Goal: Task Accomplishment & Management: Use online tool/utility

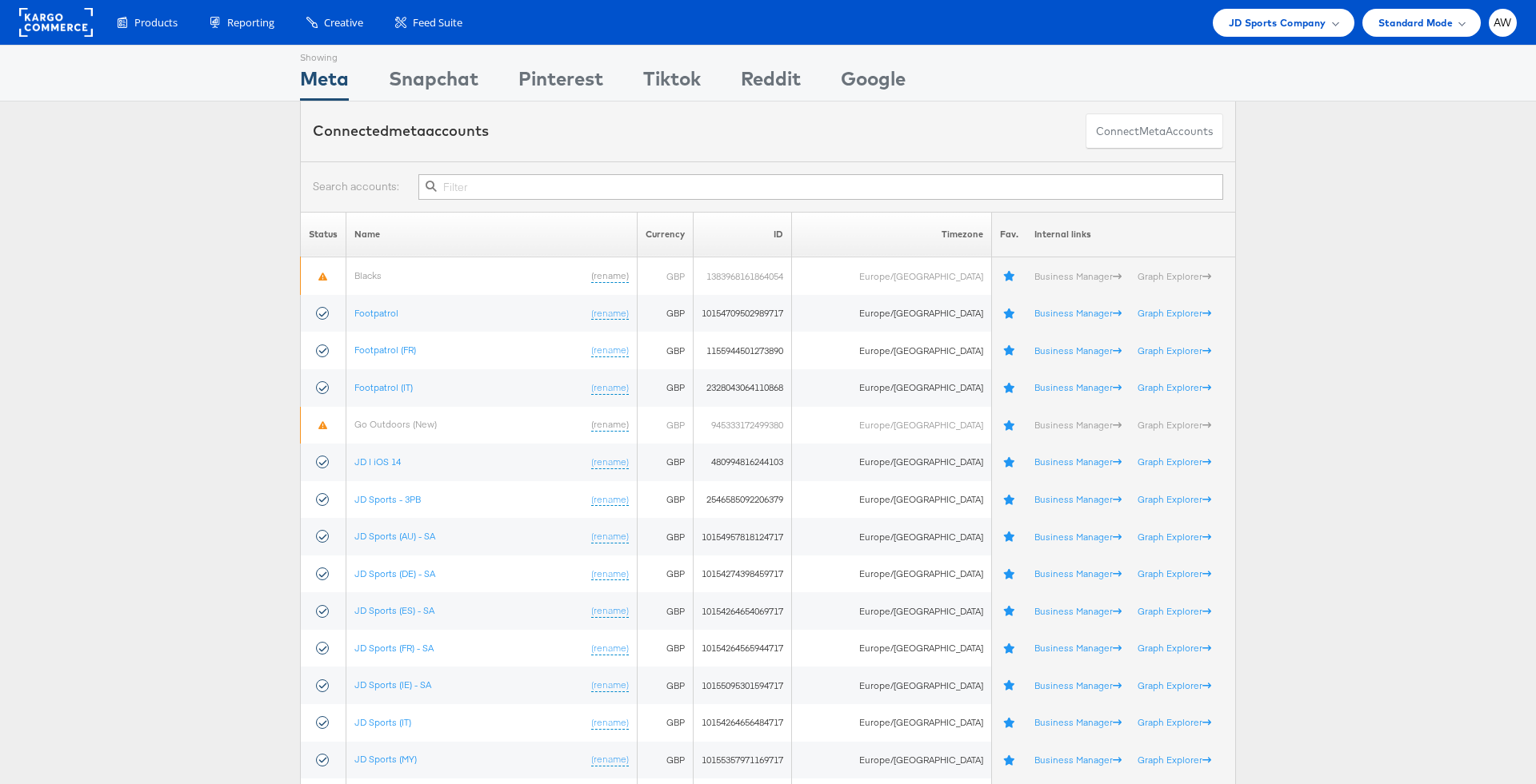
click at [1289, 4] on div "Products Product Catalogs Enhance Your Product Catalog, Map Them to Publishers,…" at bounding box center [768, 23] width 1536 height 45
click at [1289, 24] on span "JD Sports Company" at bounding box center [1277, 23] width 98 height 17
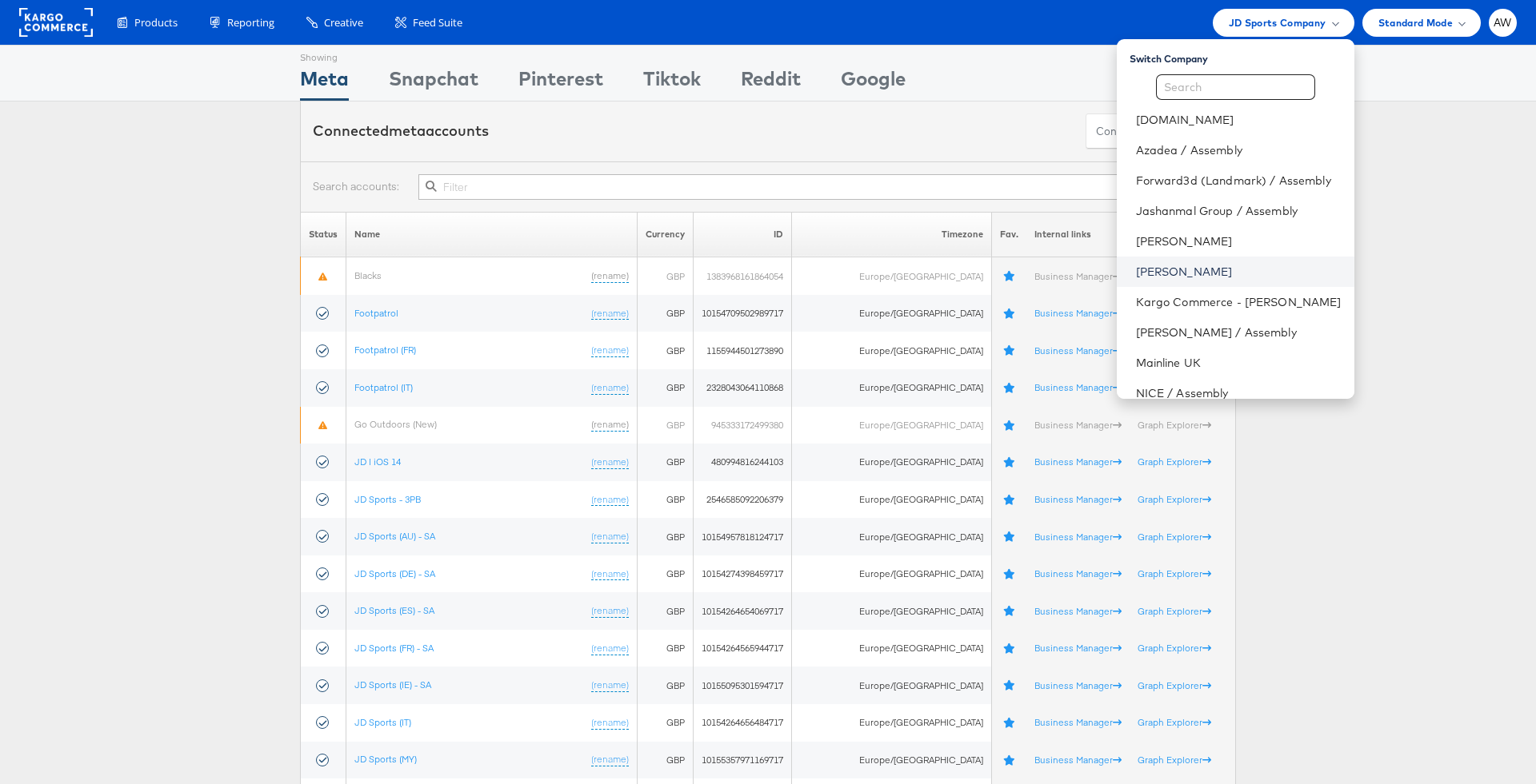
click at [1188, 269] on link "[PERSON_NAME]" at bounding box center [1238, 272] width 206 height 16
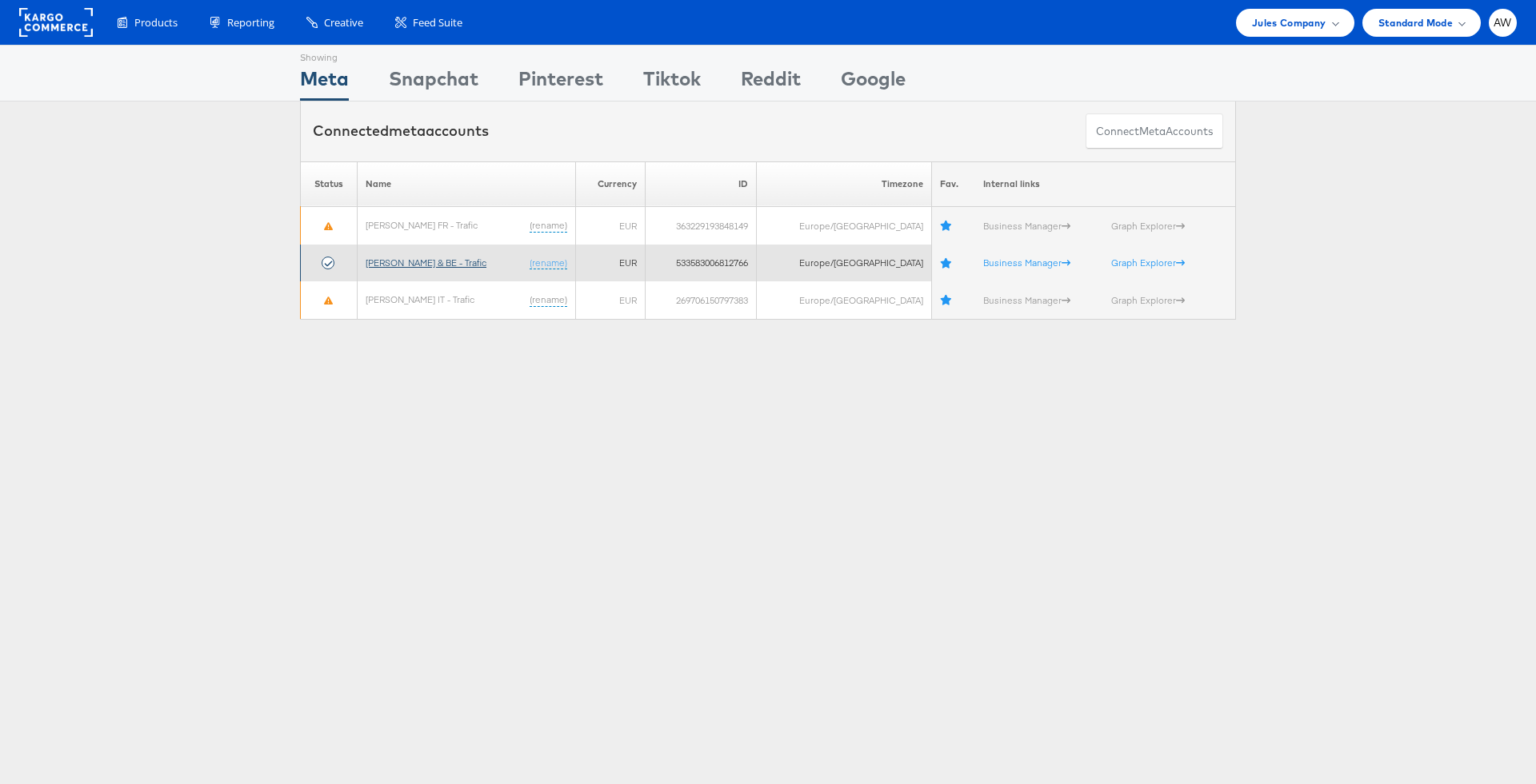
click at [439, 259] on link "Jules FR & BE - Trafic" at bounding box center [426, 262] width 120 height 12
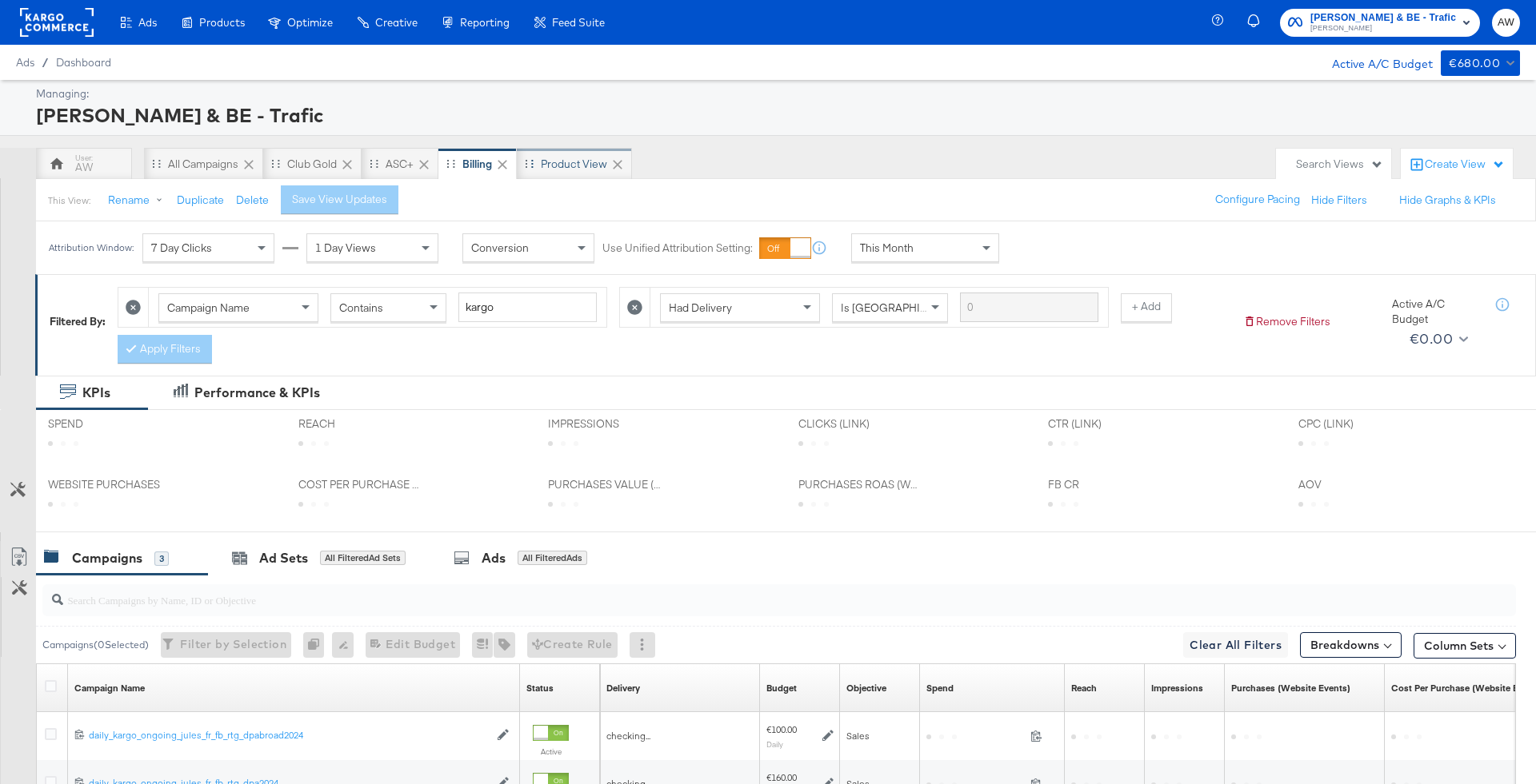
scroll to position [234, 0]
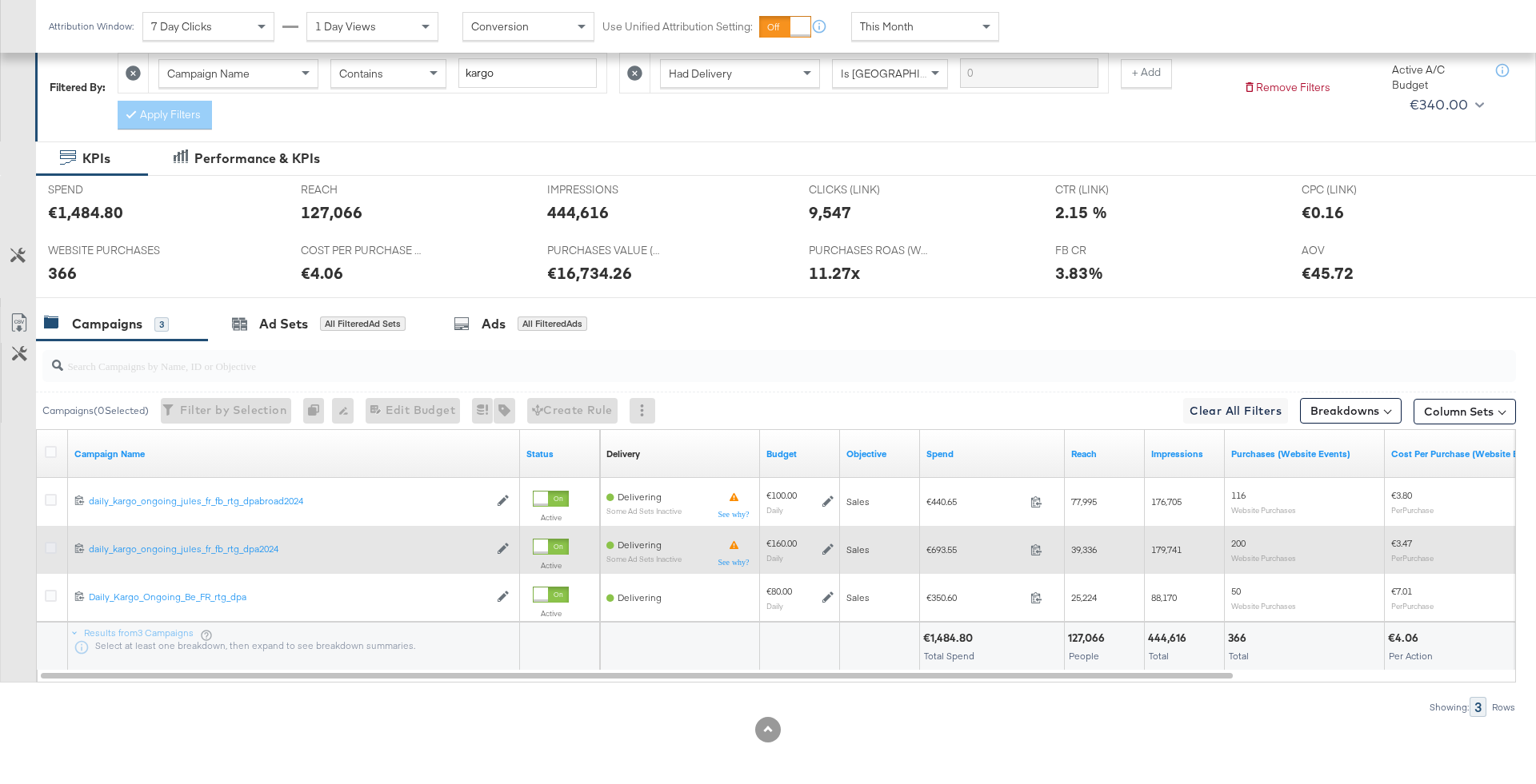
click at [50, 542] on icon at bounding box center [51, 548] width 12 height 12
click at [0, 0] on input "checkbox" at bounding box center [0, 0] width 0 height 0
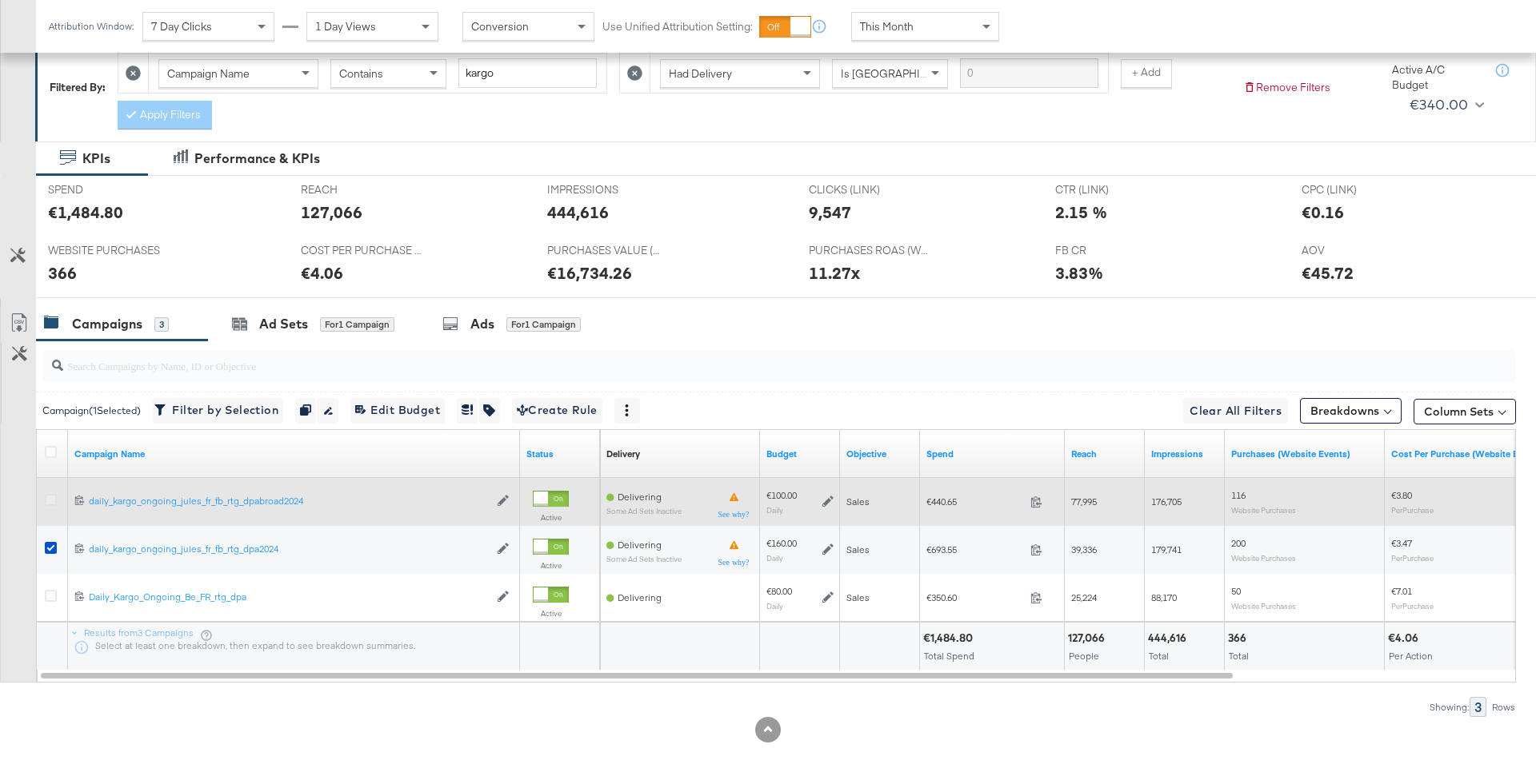
click at [50, 494] on icon at bounding box center [51, 499] width 12 height 12
click at [0, 0] on input "checkbox" at bounding box center [0, 0] width 0 height 0
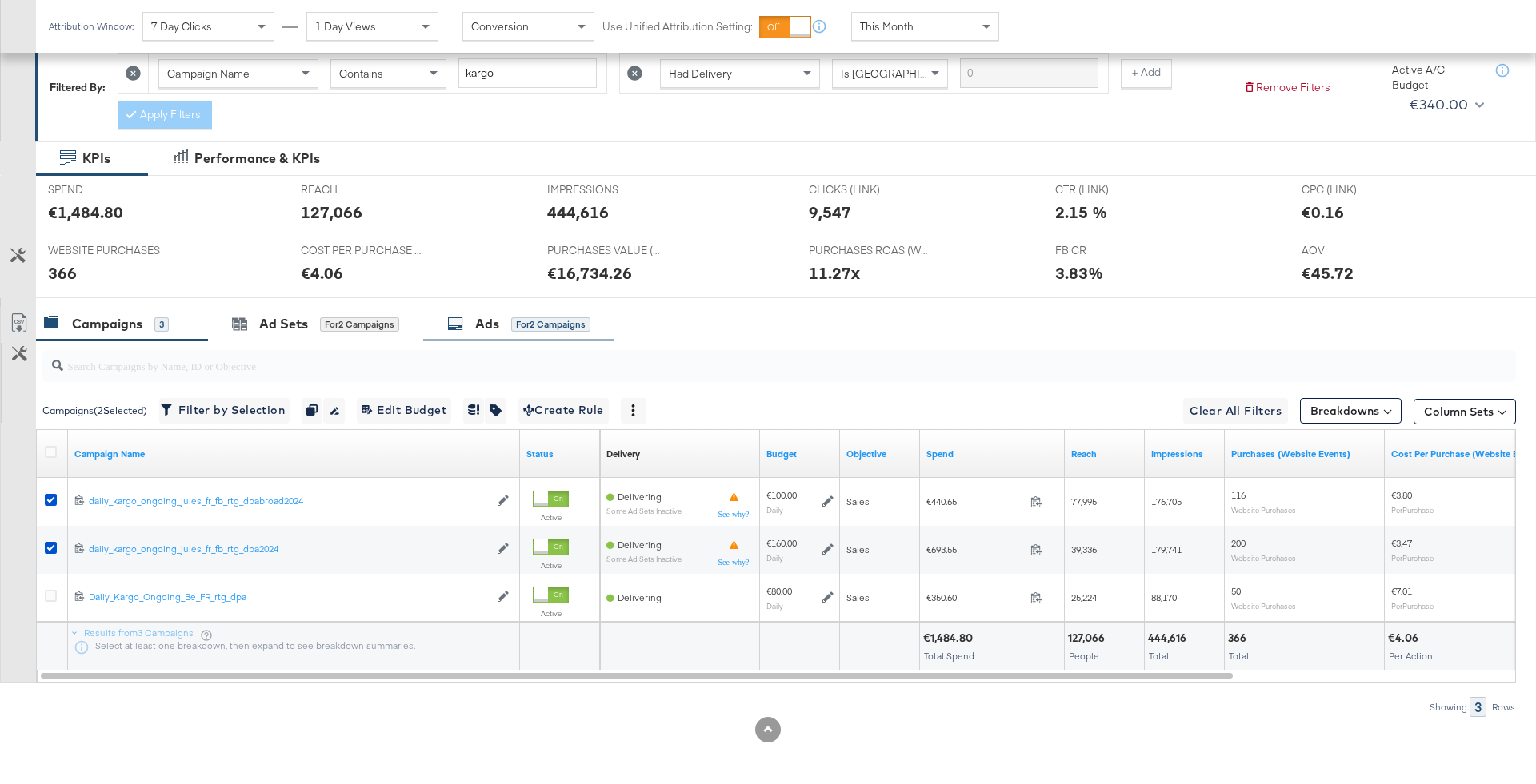
click at [580, 323] on div "for 2 Campaigns" at bounding box center [550, 324] width 79 height 14
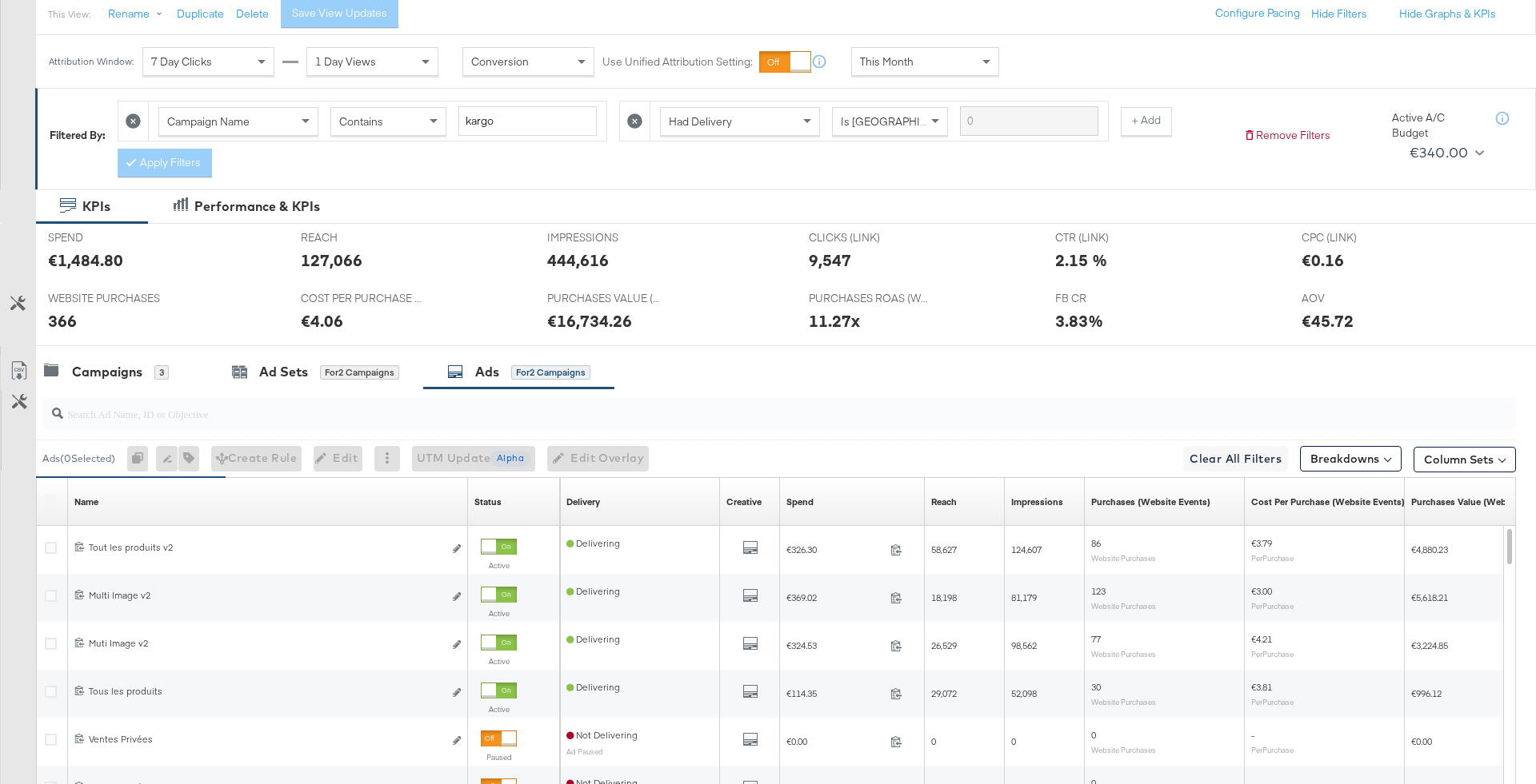
click at [53, 495] on label at bounding box center [51, 499] width 12 height 12
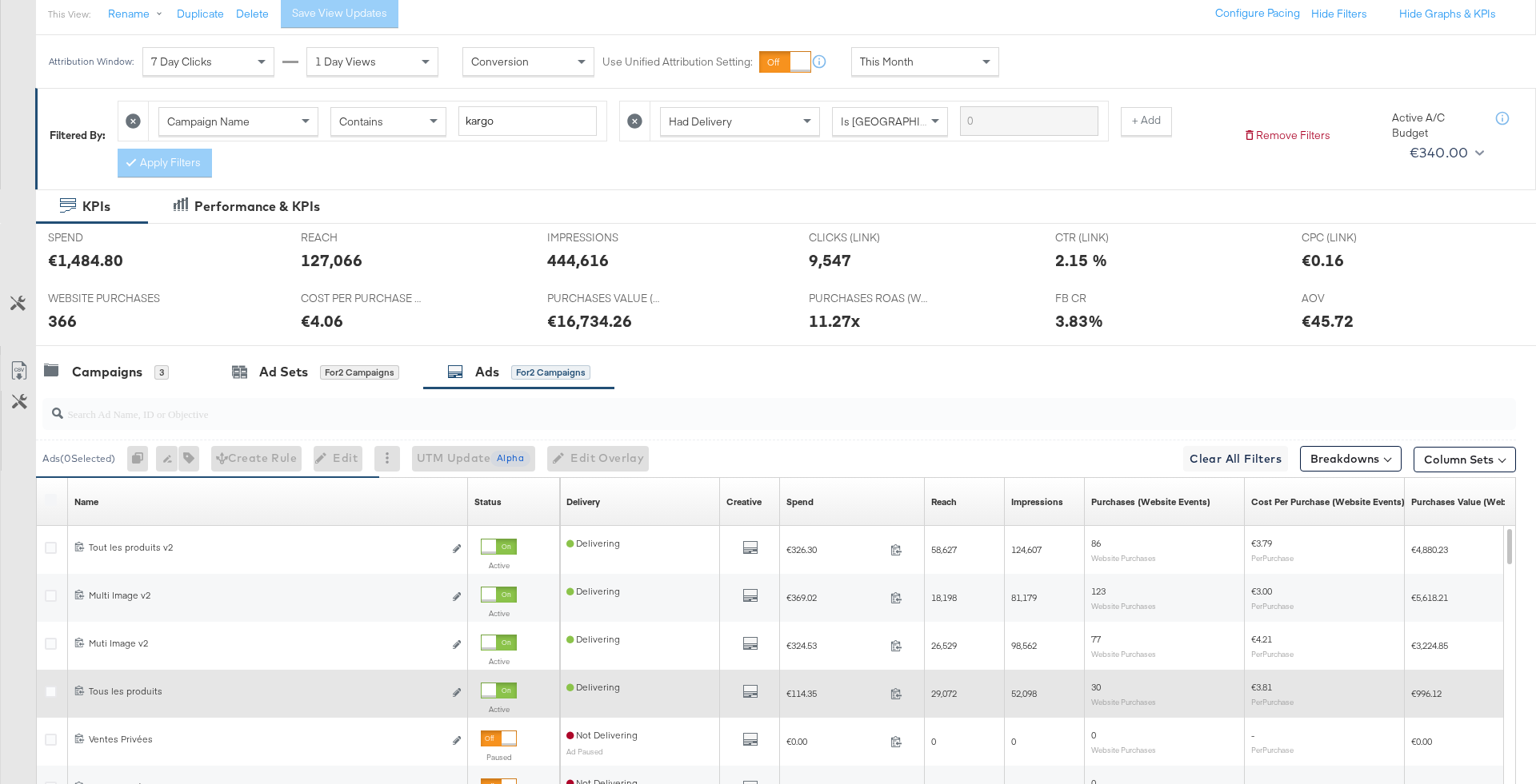
click at [50, 682] on div at bounding box center [53, 694] width 29 height 29
click at [51, 691] on icon at bounding box center [51, 692] width 12 height 12
click at [0, 0] on input "checkbox" at bounding box center [0, 0] width 0 height 0
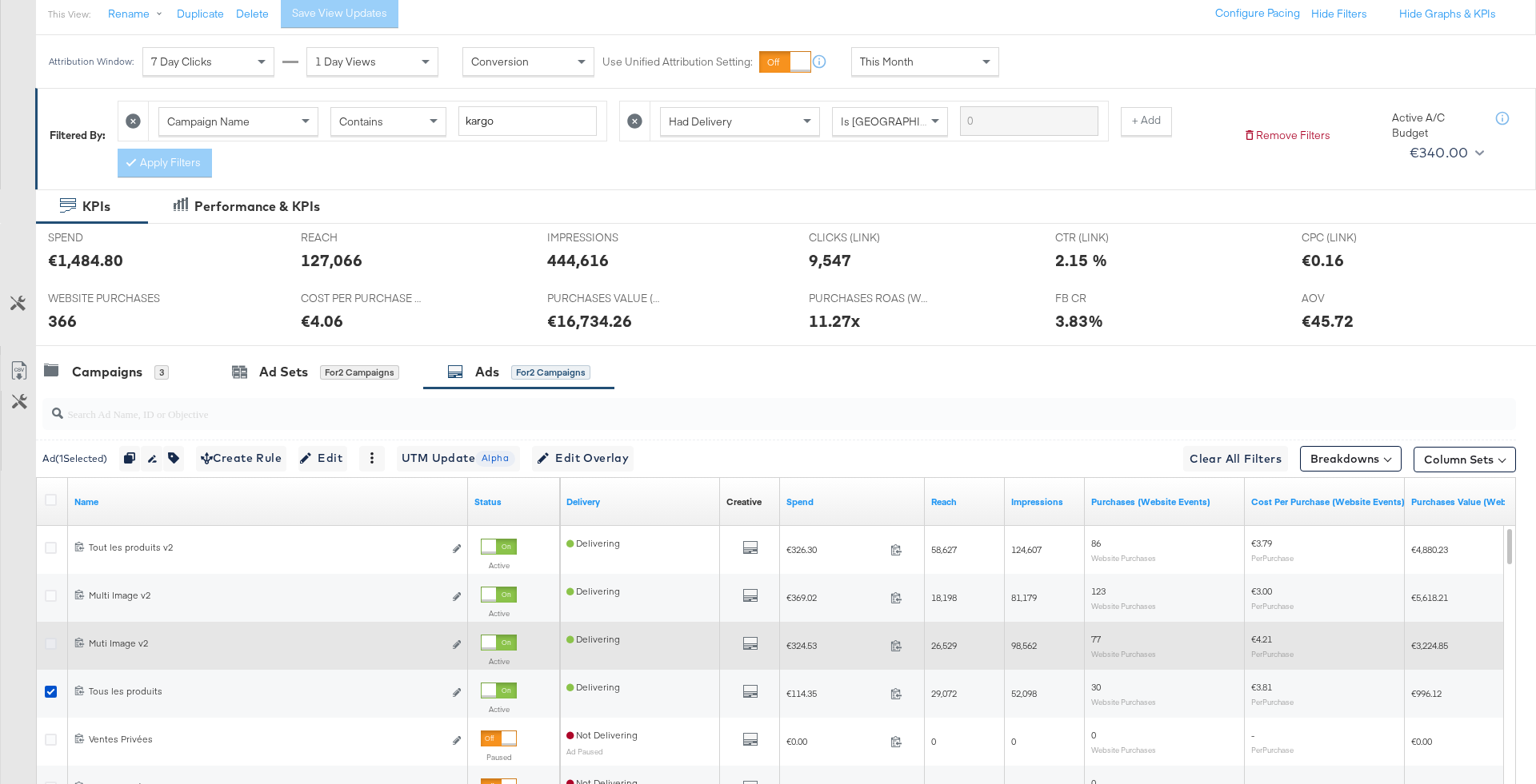
click at [51, 640] on icon at bounding box center [51, 644] width 12 height 12
click at [0, 0] on input "checkbox" at bounding box center [0, 0] width 0 height 0
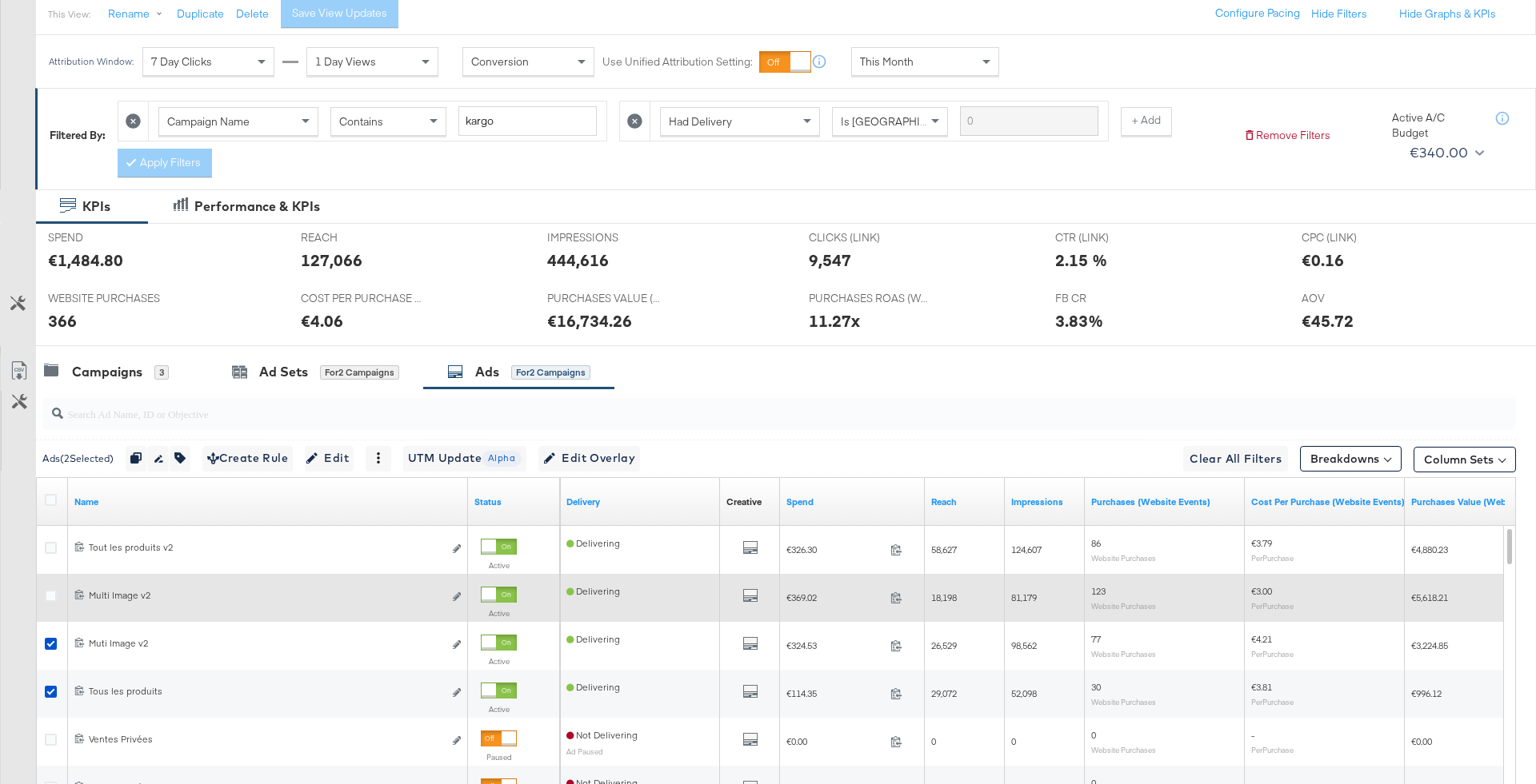
click at [51, 584] on div at bounding box center [53, 598] width 29 height 29
click at [51, 595] on icon at bounding box center [51, 596] width 12 height 12
click at [0, 0] on input "checkbox" at bounding box center [0, 0] width 0 height 0
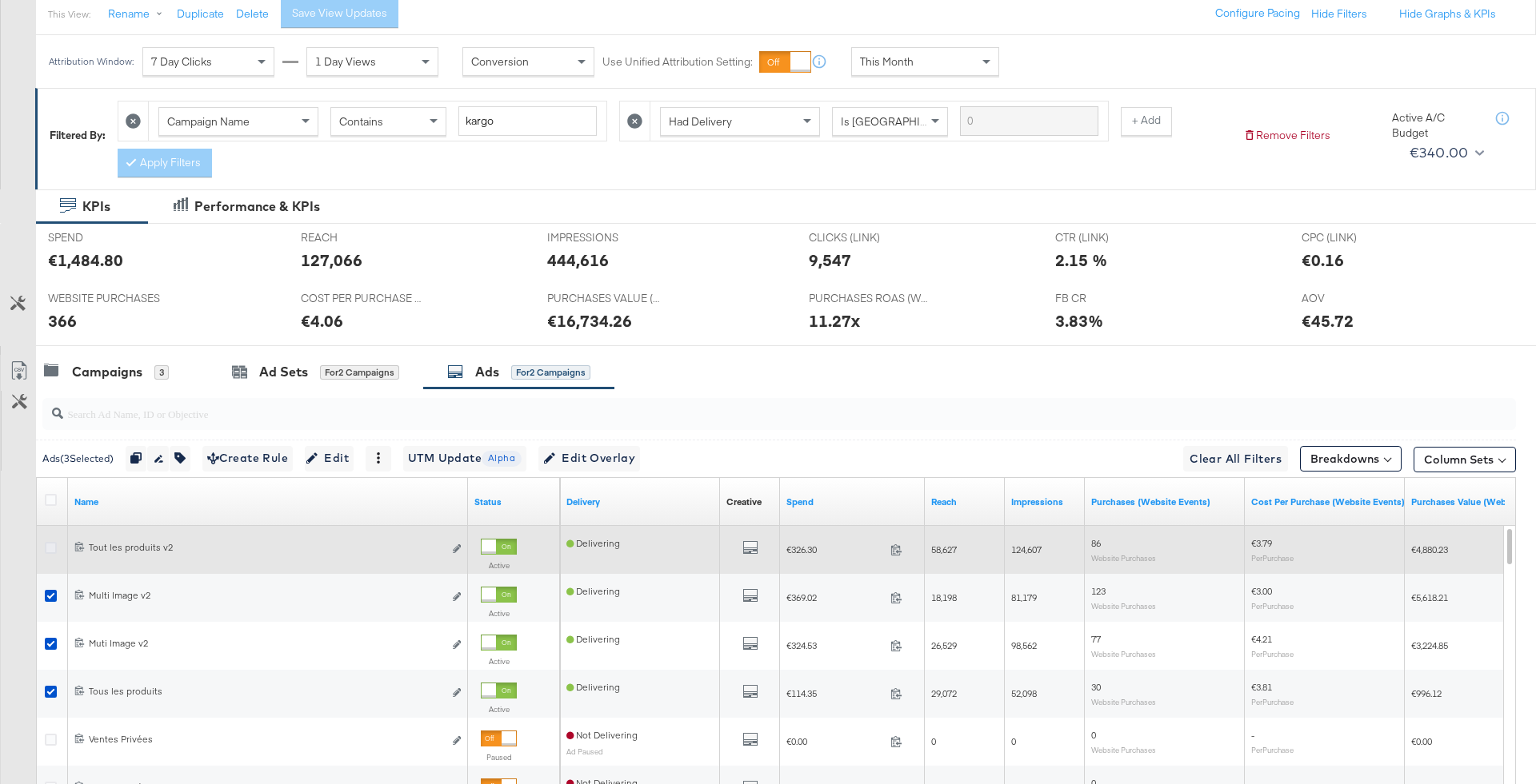
click at [51, 545] on icon at bounding box center [51, 548] width 12 height 12
click at [0, 0] on input "checkbox" at bounding box center [0, 0] width 0 height 0
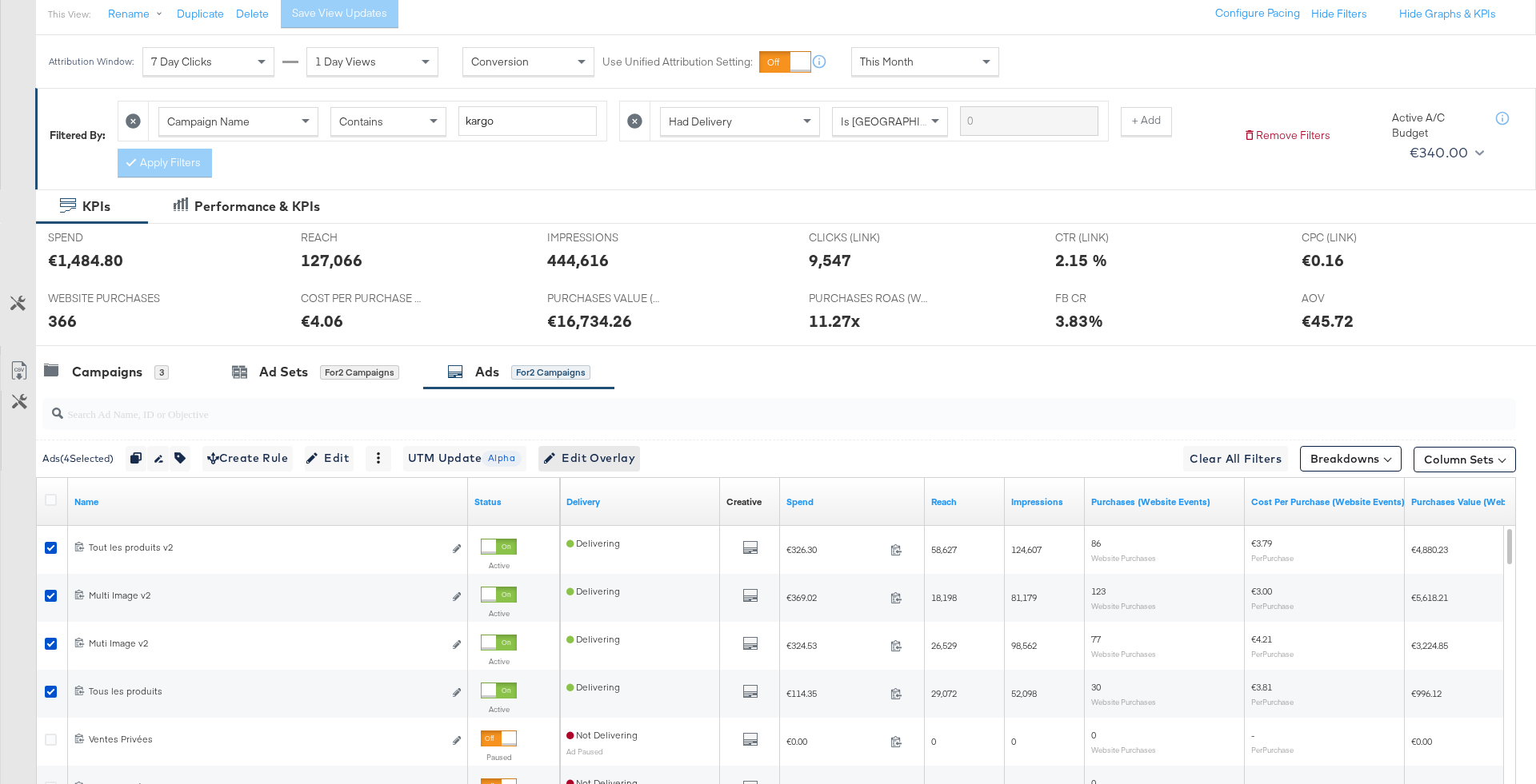
scroll to position [222, 0]
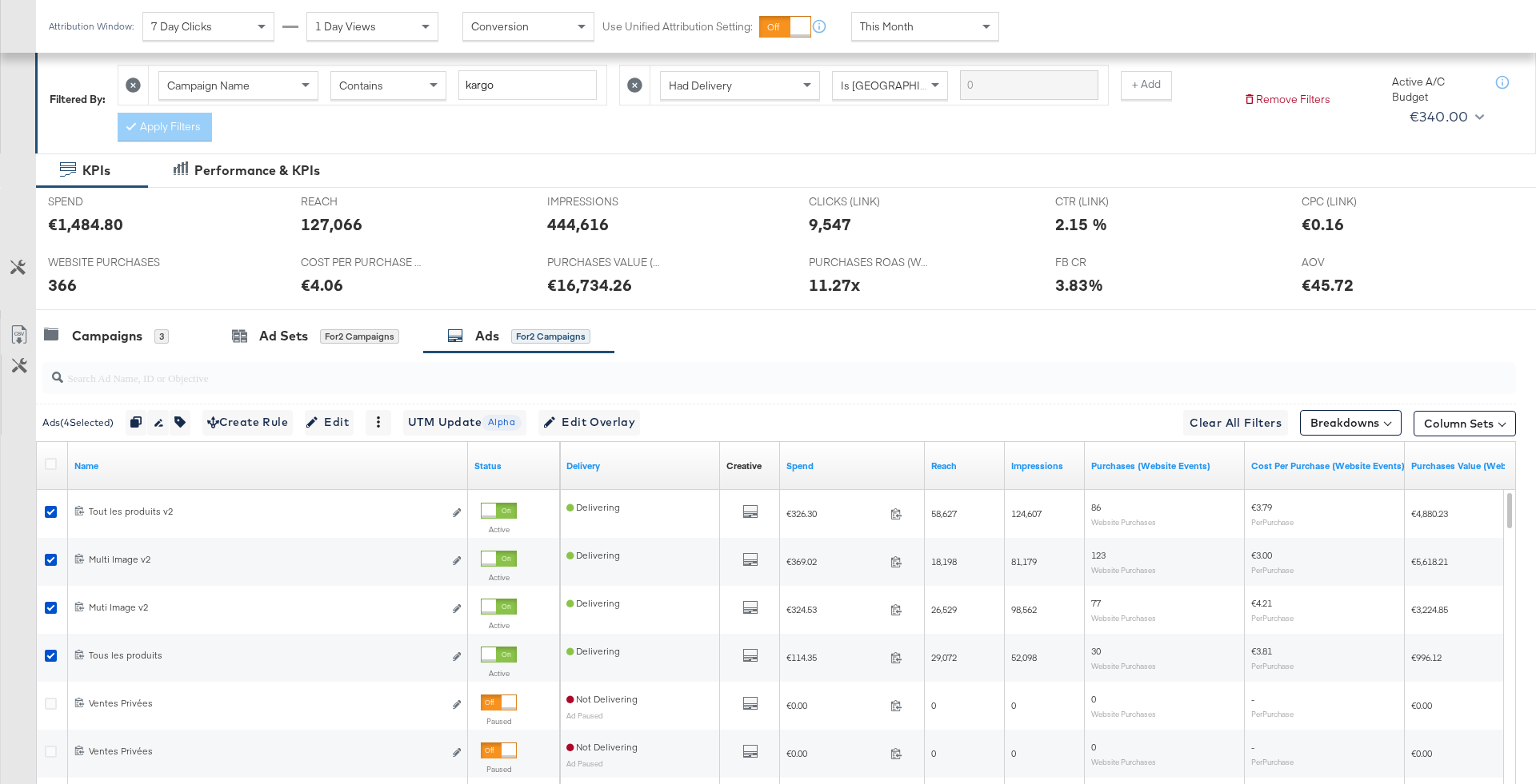
click at [625, 404] on div "Ads ( 4 Selected) Duplicate 4 ads Rename 4 ads Tags for 4 campaigns Create Rule…" at bounding box center [775, 422] width 1480 height 38
click at [625, 425] on span "Edit Overlay Edit overlays for 4 ads" at bounding box center [589, 422] width 92 height 20
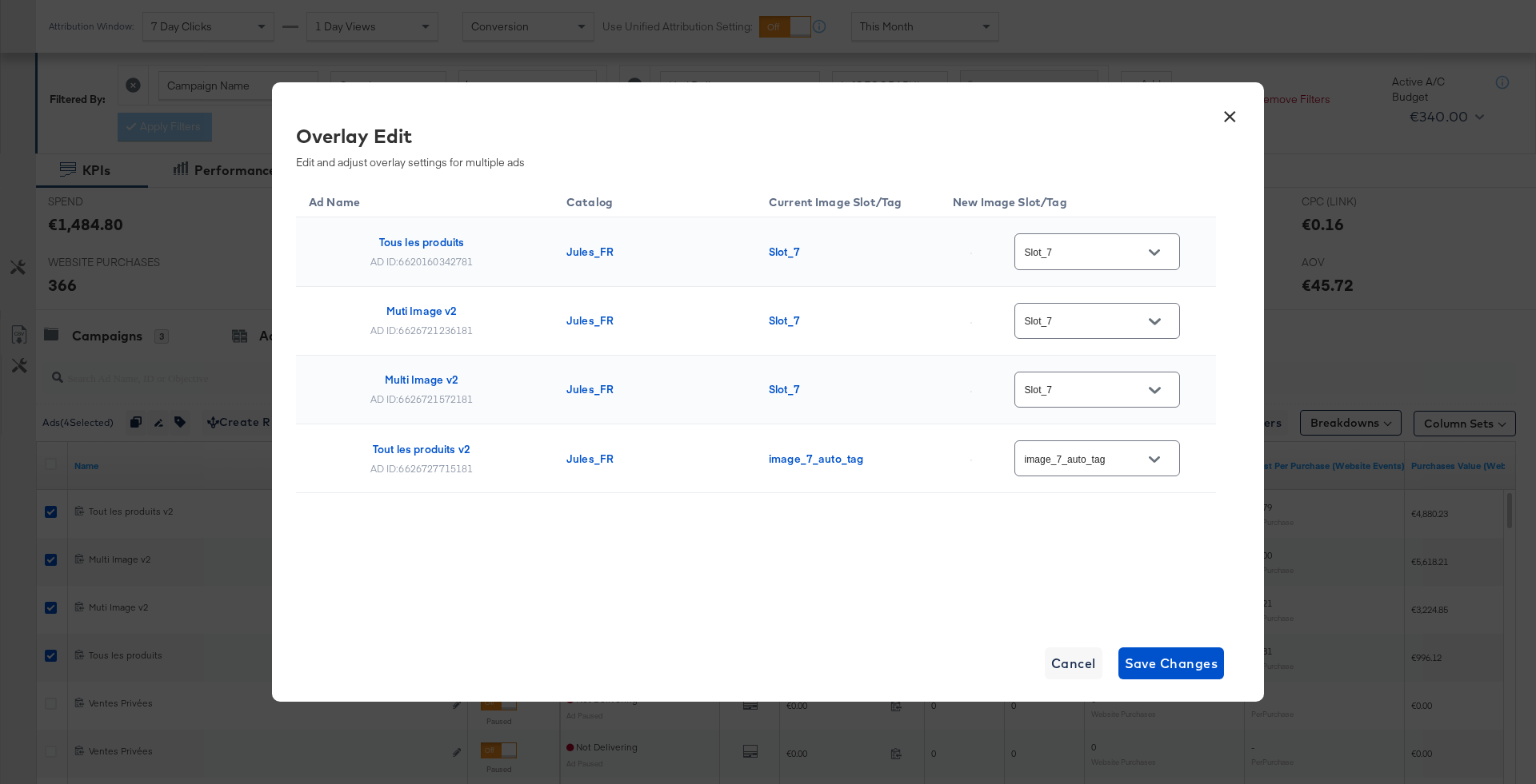
click at [1134, 243] on input "Slot_7" at bounding box center [1085, 252] width 126 height 19
click at [1109, 338] on div "image_7_au..." at bounding box center [1107, 330] width 90 height 16
type input "image_7_auto_tag"
click at [1135, 315] on input "Slot_7" at bounding box center [1085, 321] width 126 height 19
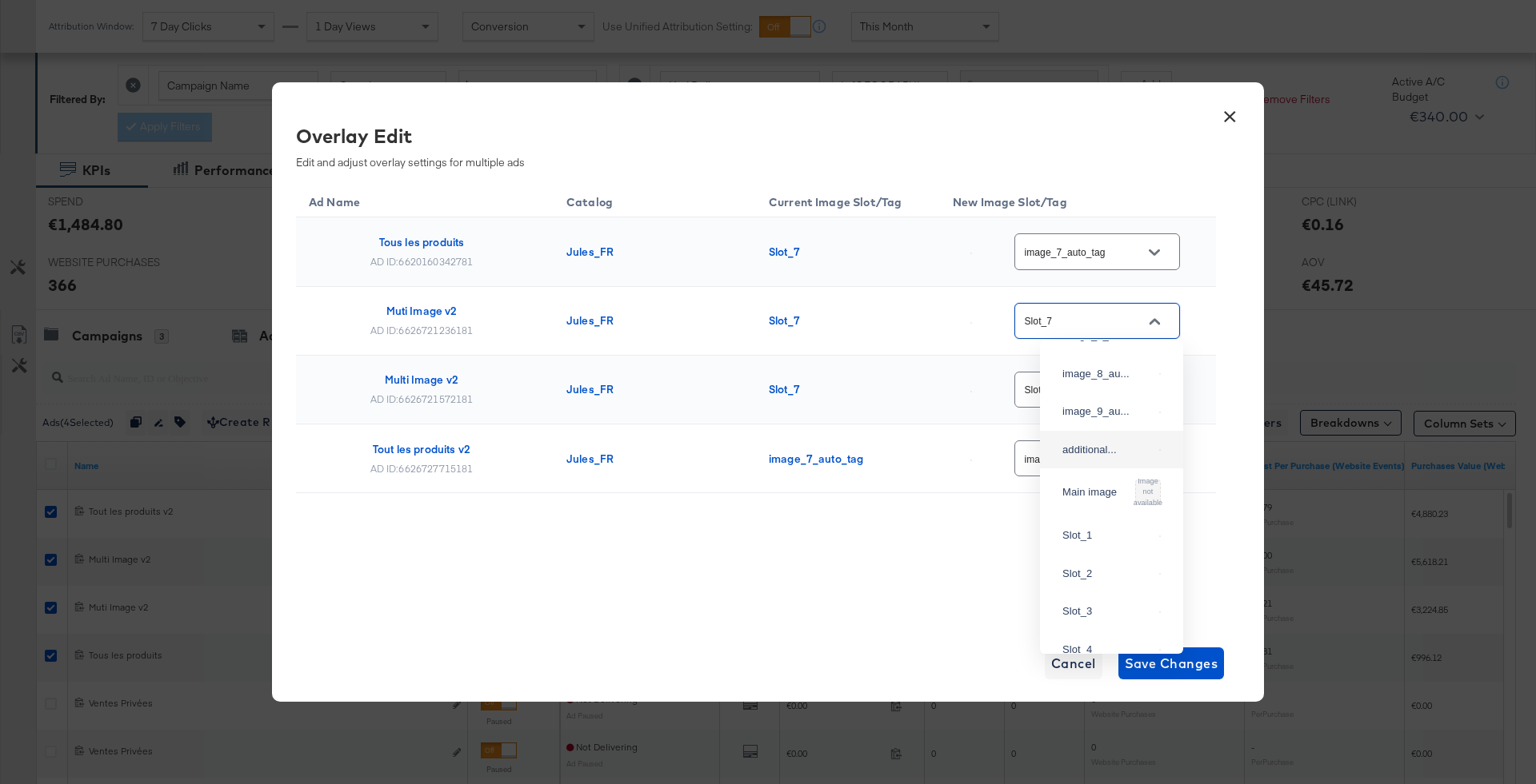
scroll to position [227, 0]
click at [1096, 422] on div "image_7_au..." at bounding box center [1107, 414] width 90 height 16
type input "image_7_auto_tag"
click at [1120, 388] on input "Slot_7" at bounding box center [1085, 391] width 126 height 19
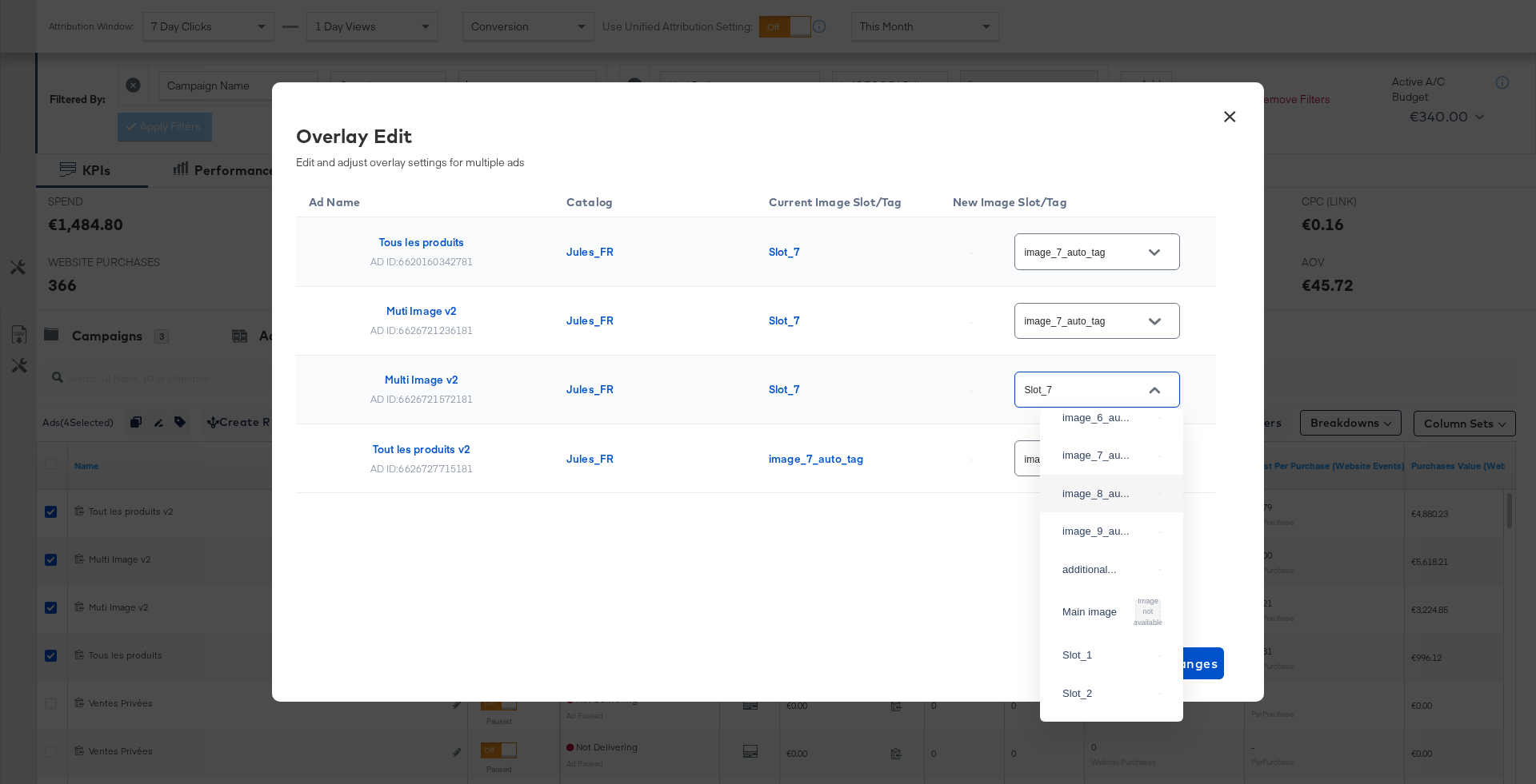
scroll to position [232, 0]
click at [1101, 485] on div "image_7_au..." at bounding box center [1107, 477] width 90 height 16
type input "image_7_auto_tag"
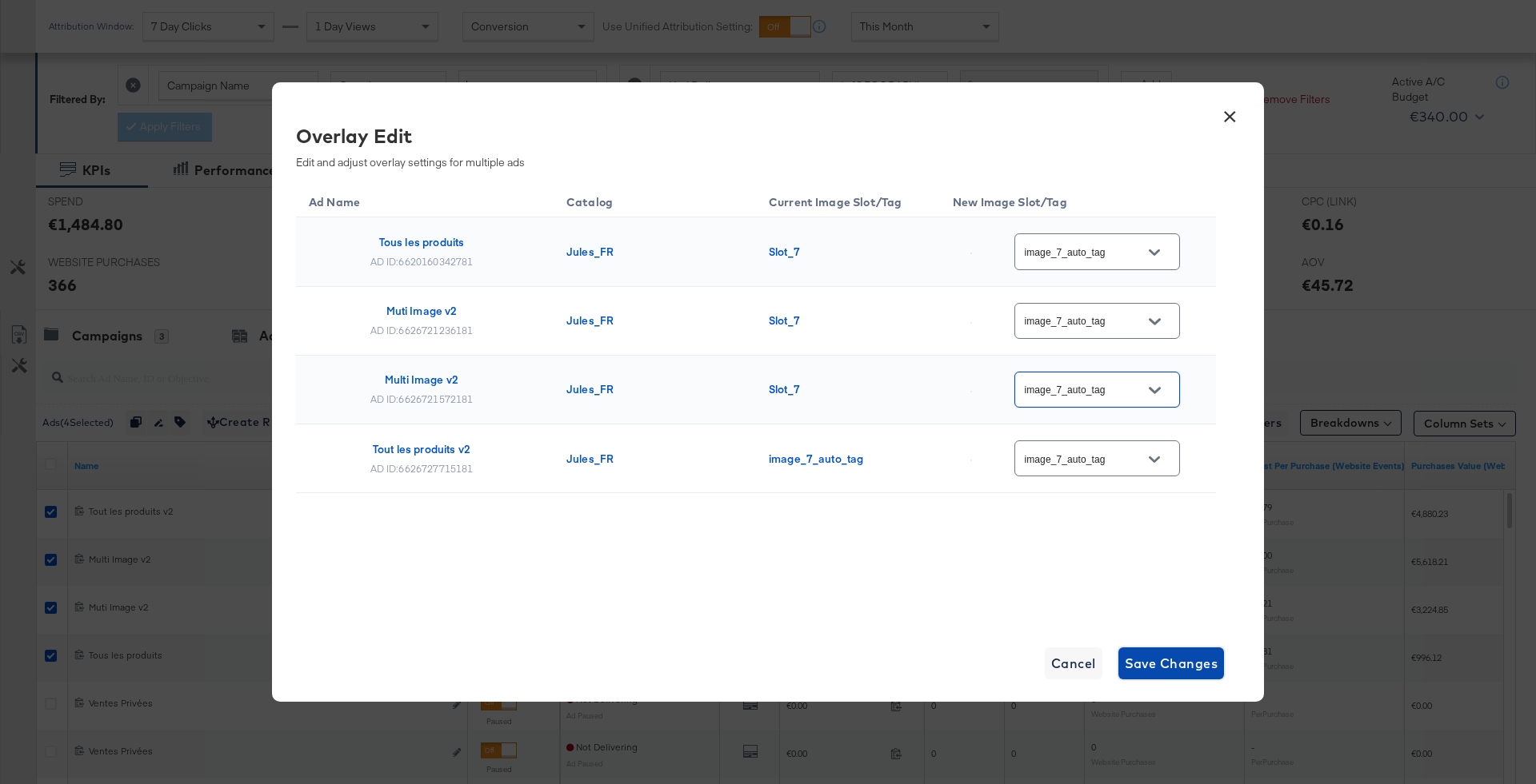
click at [1155, 652] on span "Save Changes" at bounding box center [1171, 664] width 93 height 23
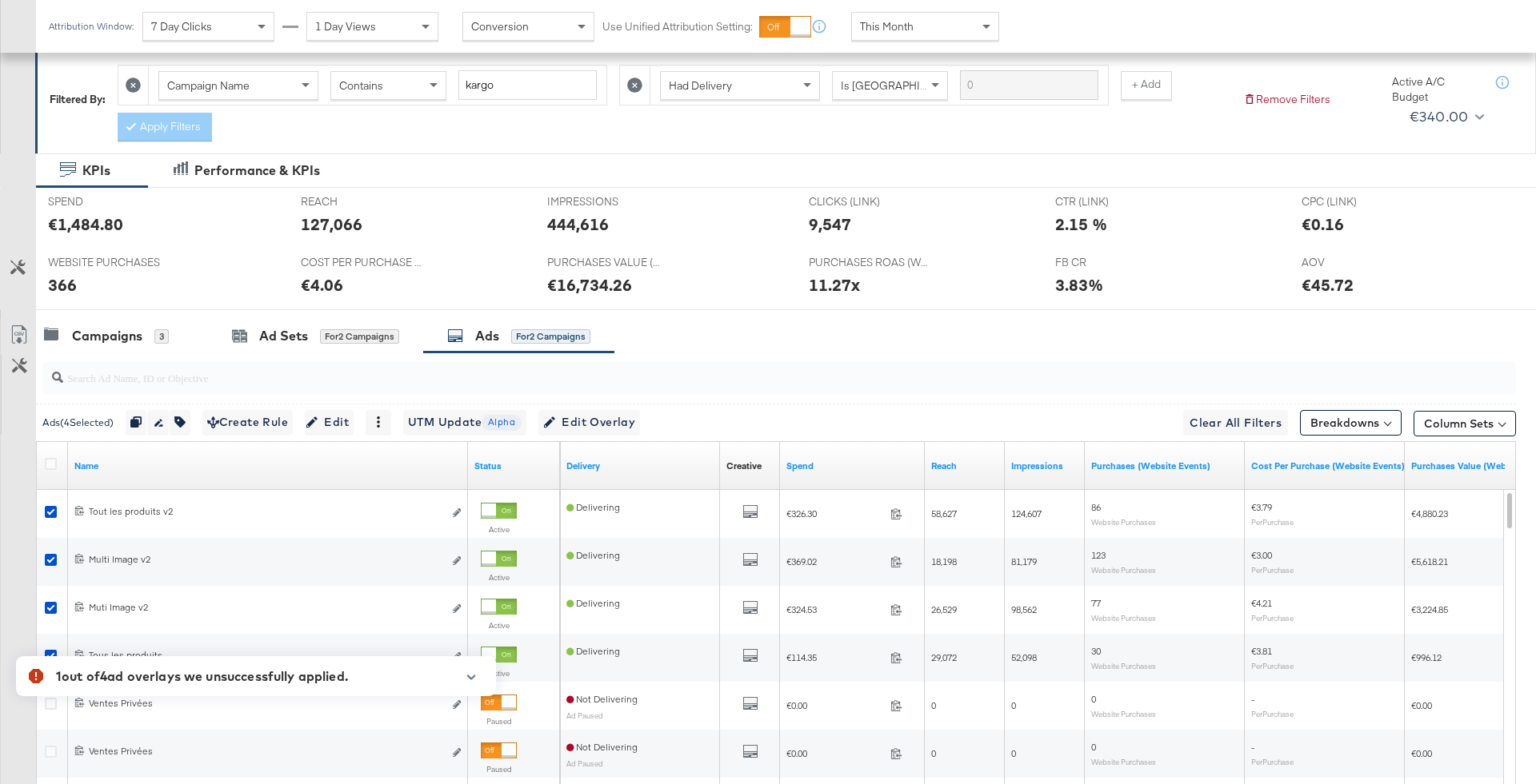
scroll to position [426, 0]
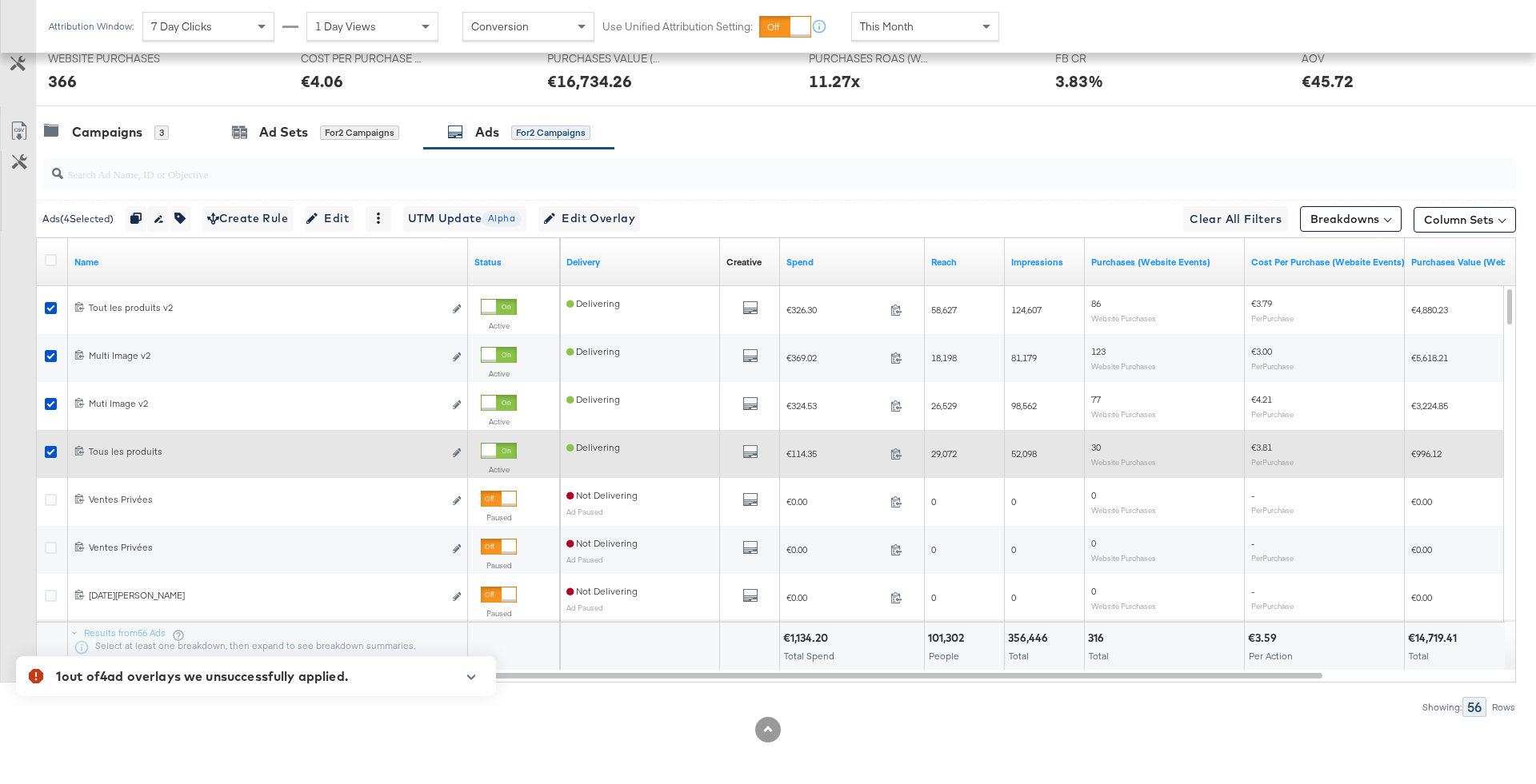
click at [42, 447] on div at bounding box center [53, 454] width 29 height 29
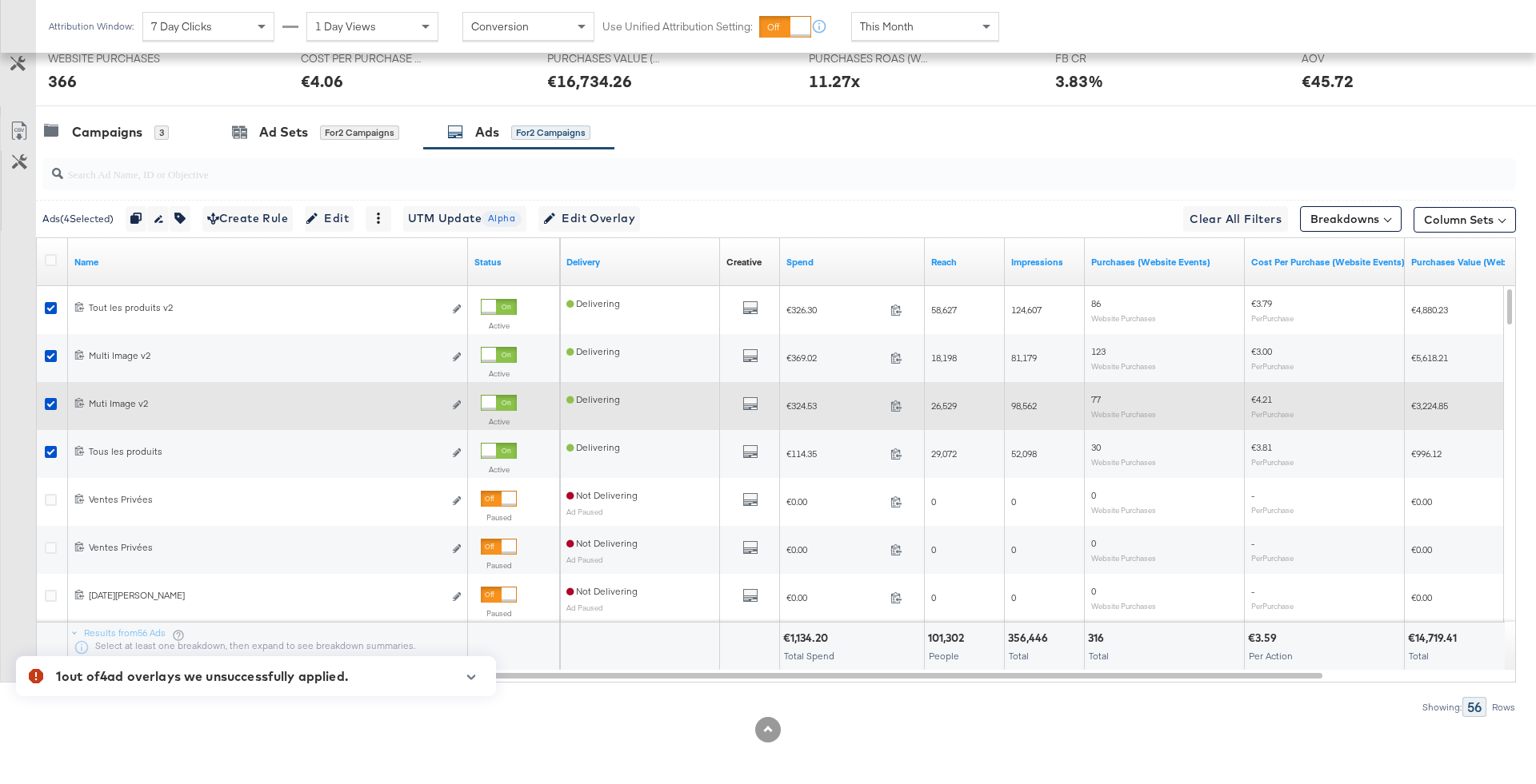
click at [42, 410] on div at bounding box center [53, 406] width 29 height 29
click at [46, 403] on icon at bounding box center [51, 403] width 12 height 12
click at [0, 0] on input "checkbox" at bounding box center [0, 0] width 0 height 0
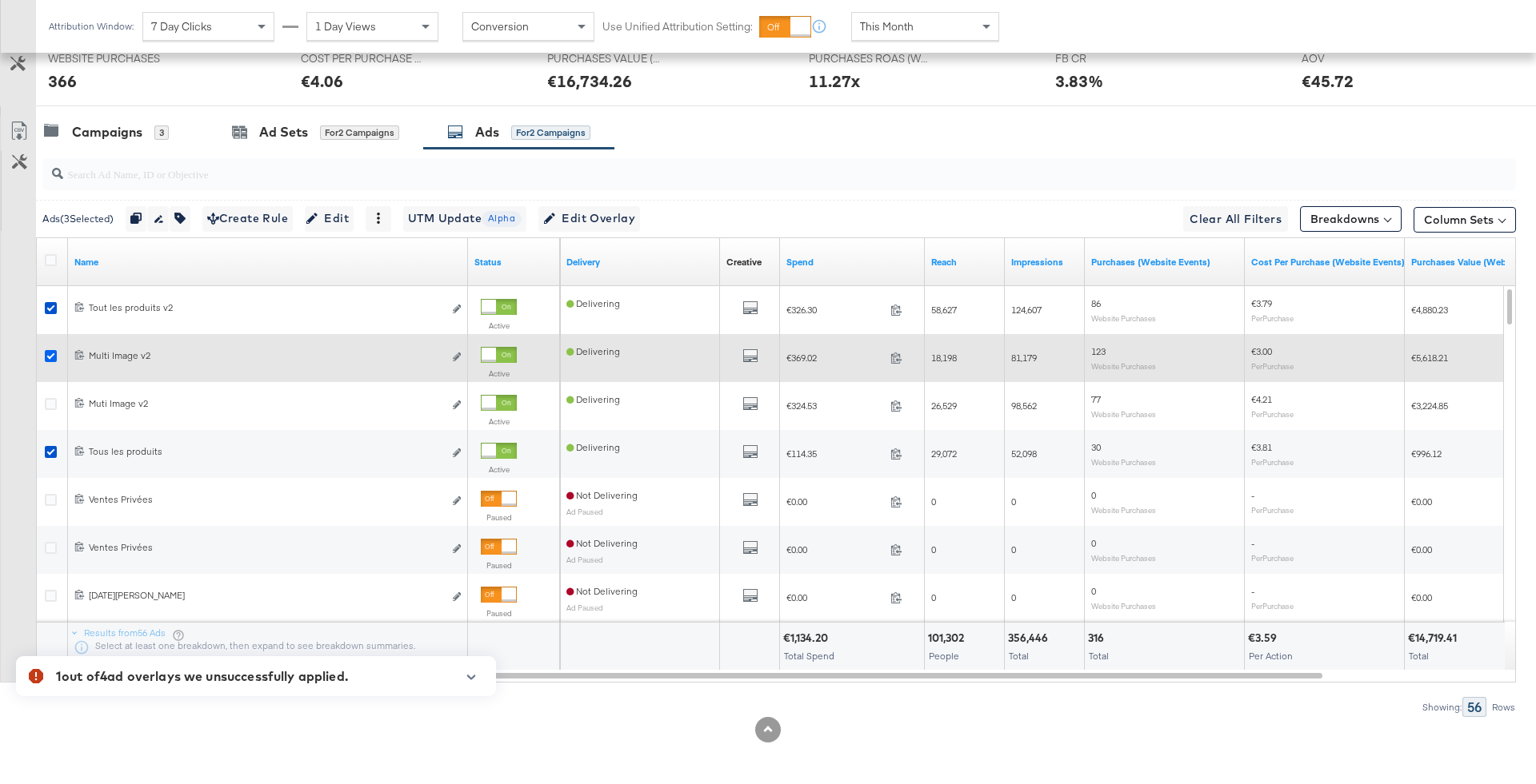
click at [47, 356] on icon at bounding box center [51, 355] width 12 height 12
click at [0, 0] on input "checkbox" at bounding box center [0, 0] width 0 height 0
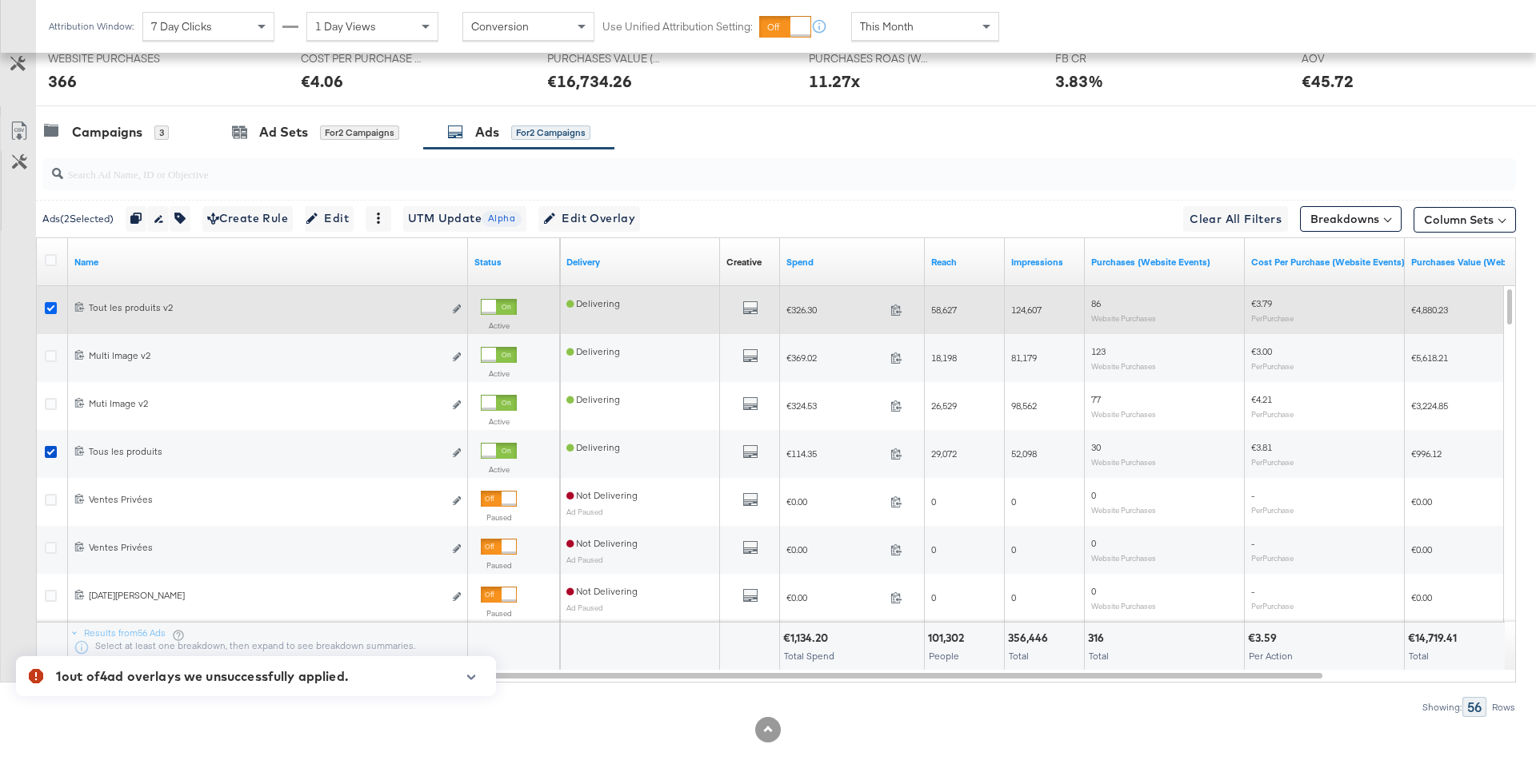
click at [51, 302] on icon at bounding box center [51, 307] width 12 height 12
click at [0, 0] on input "checkbox" at bounding box center [0, 0] width 0 height 0
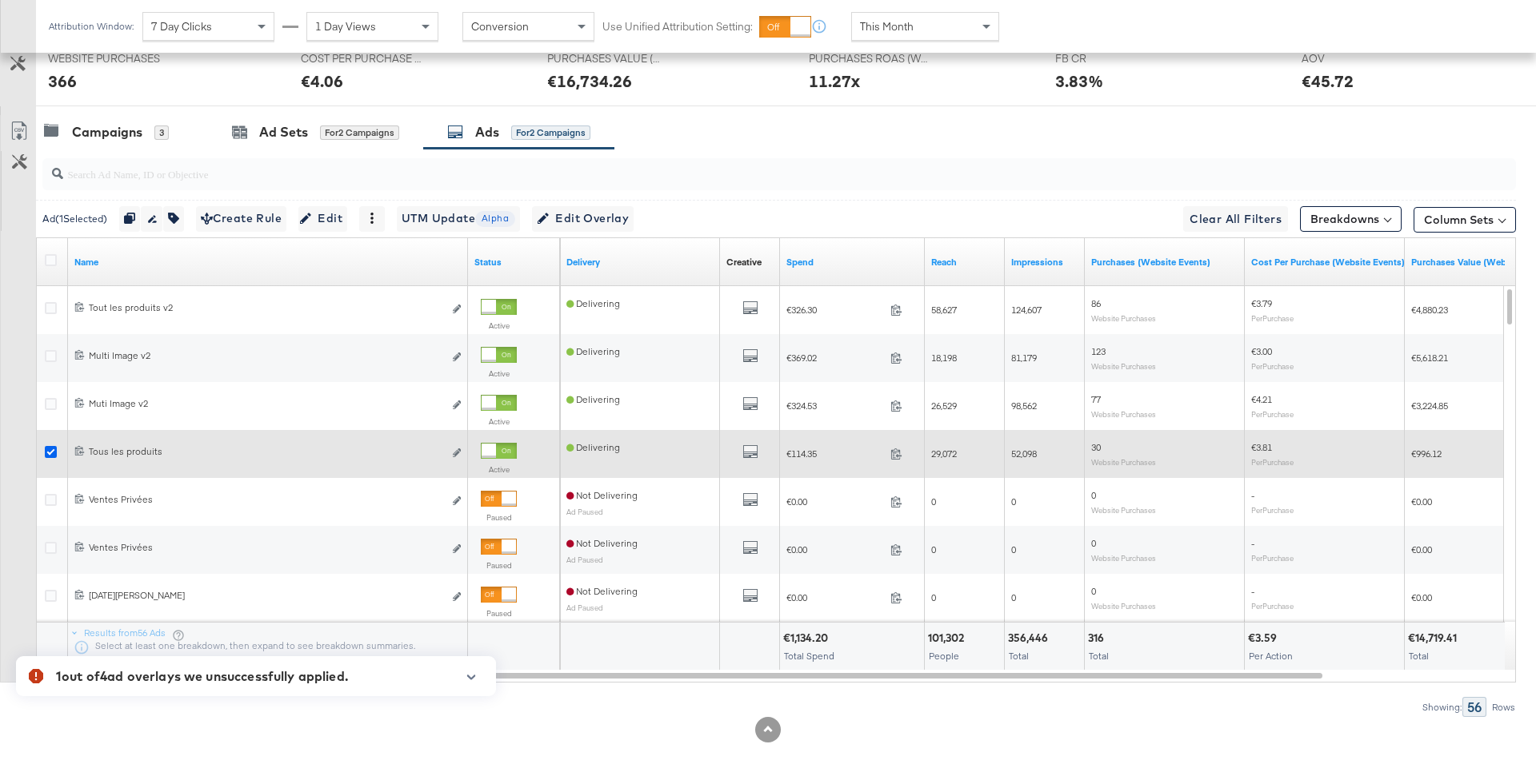
click at [50, 447] on icon at bounding box center [51, 451] width 12 height 12
click at [0, 0] on input "checkbox" at bounding box center [0, 0] width 0 height 0
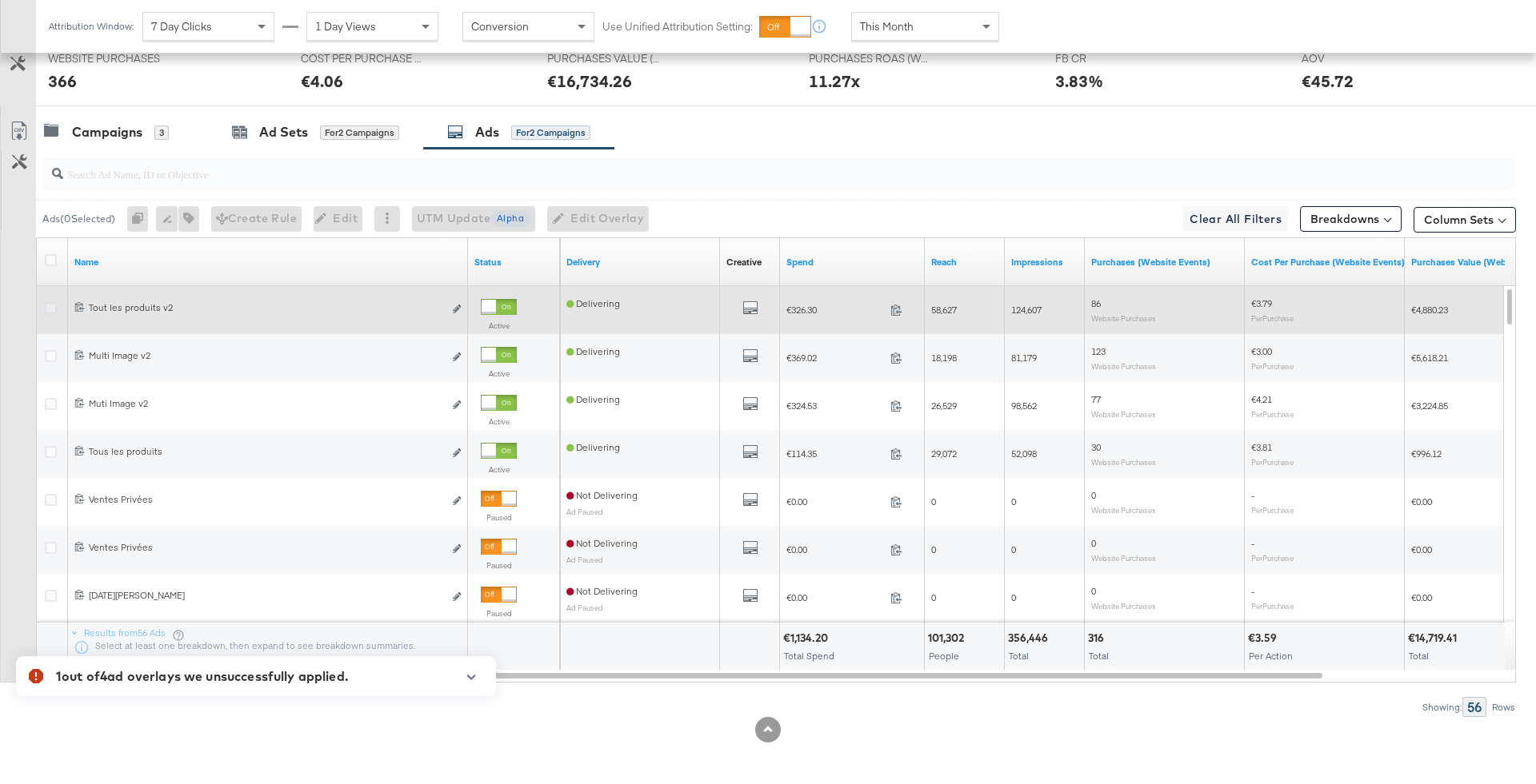
click at [50, 304] on icon at bounding box center [51, 307] width 12 height 12
click at [0, 0] on input "checkbox" at bounding box center [0, 0] width 0 height 0
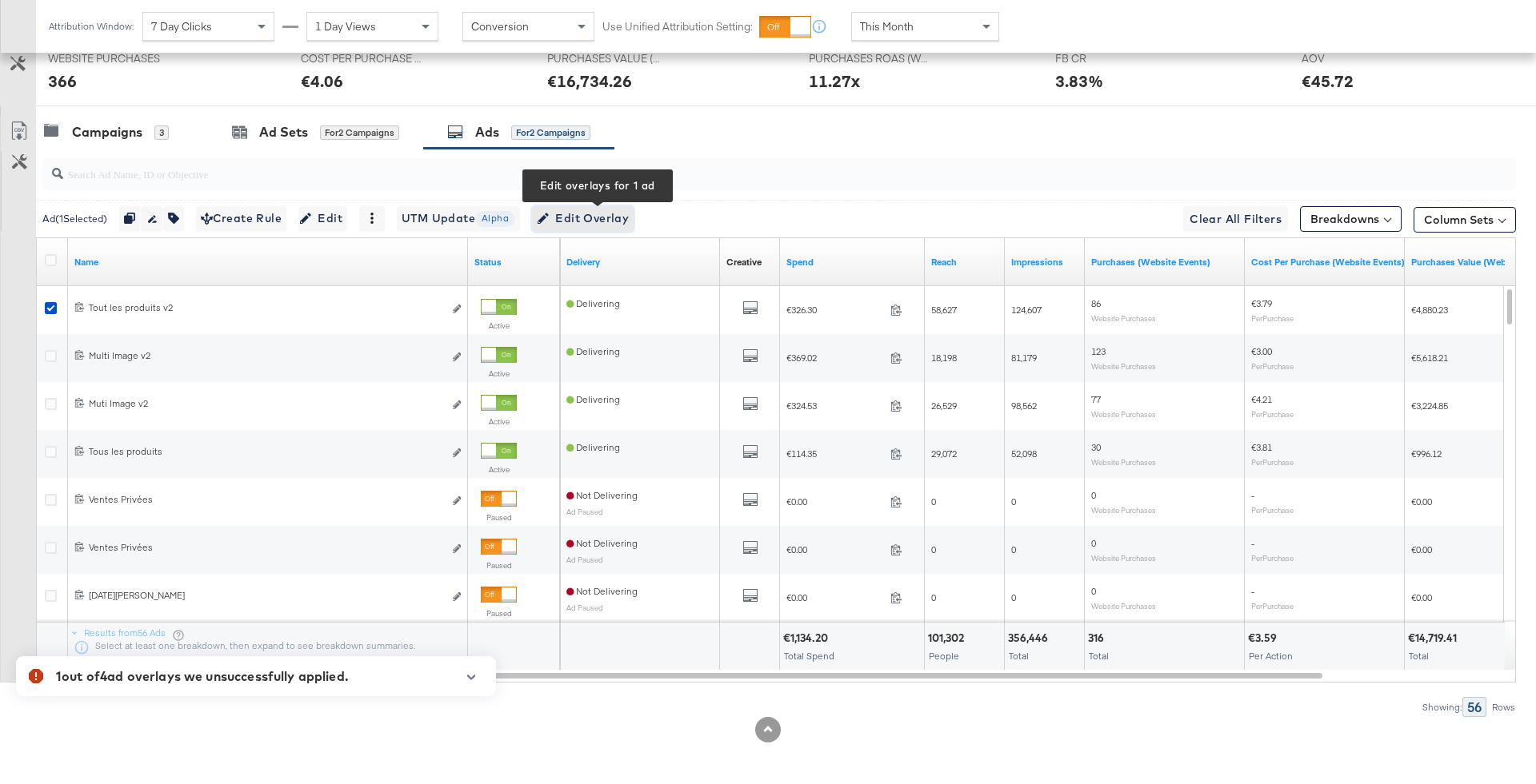
click at [628, 216] on span "Edit Overlay Edit overlays for 1 ad" at bounding box center [583, 218] width 92 height 20
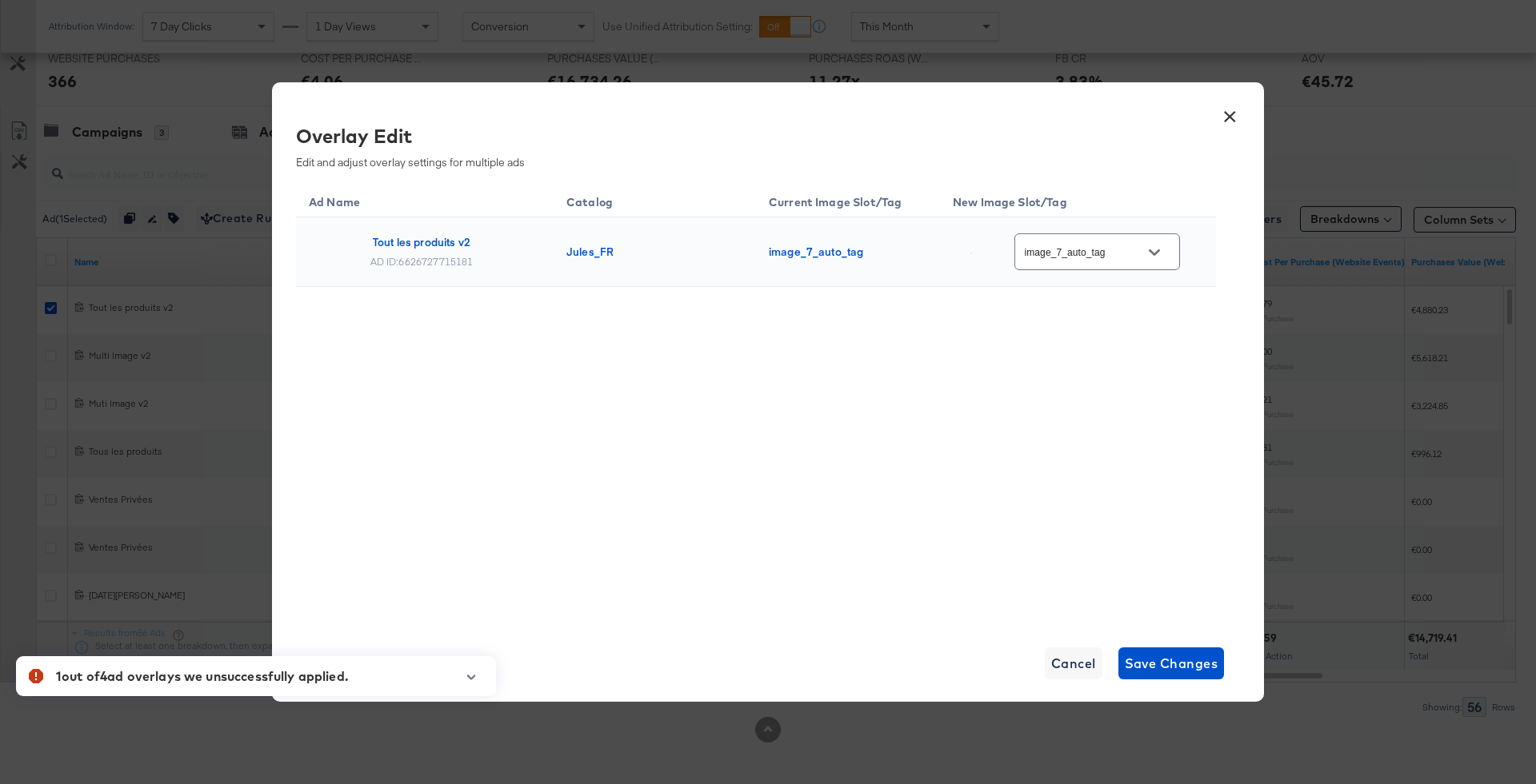
click at [1232, 124] on button "×" at bounding box center [1229, 113] width 29 height 29
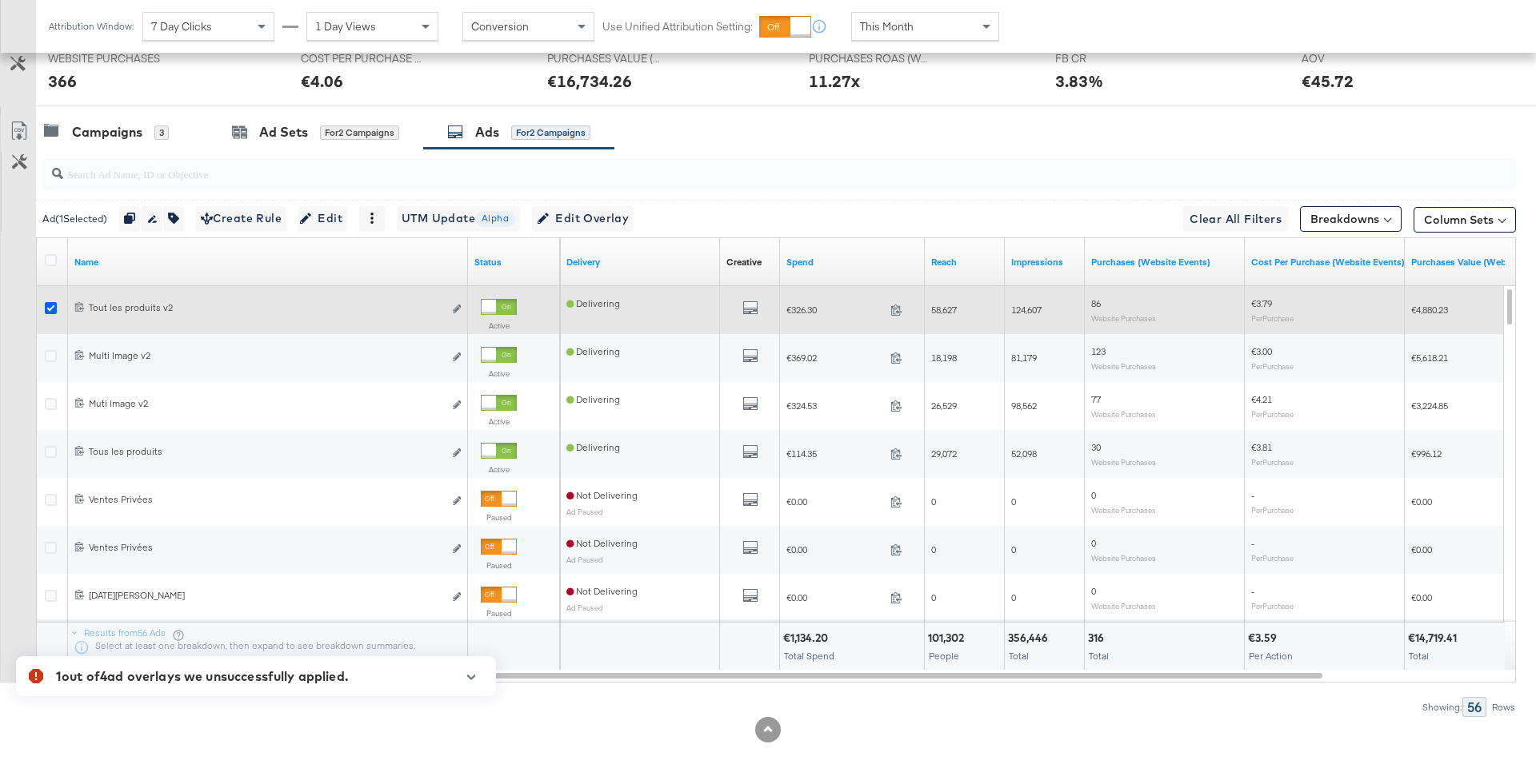
click at [48, 302] on icon at bounding box center [51, 307] width 12 height 12
click at [0, 0] on input "checkbox" at bounding box center [0, 0] width 0 height 0
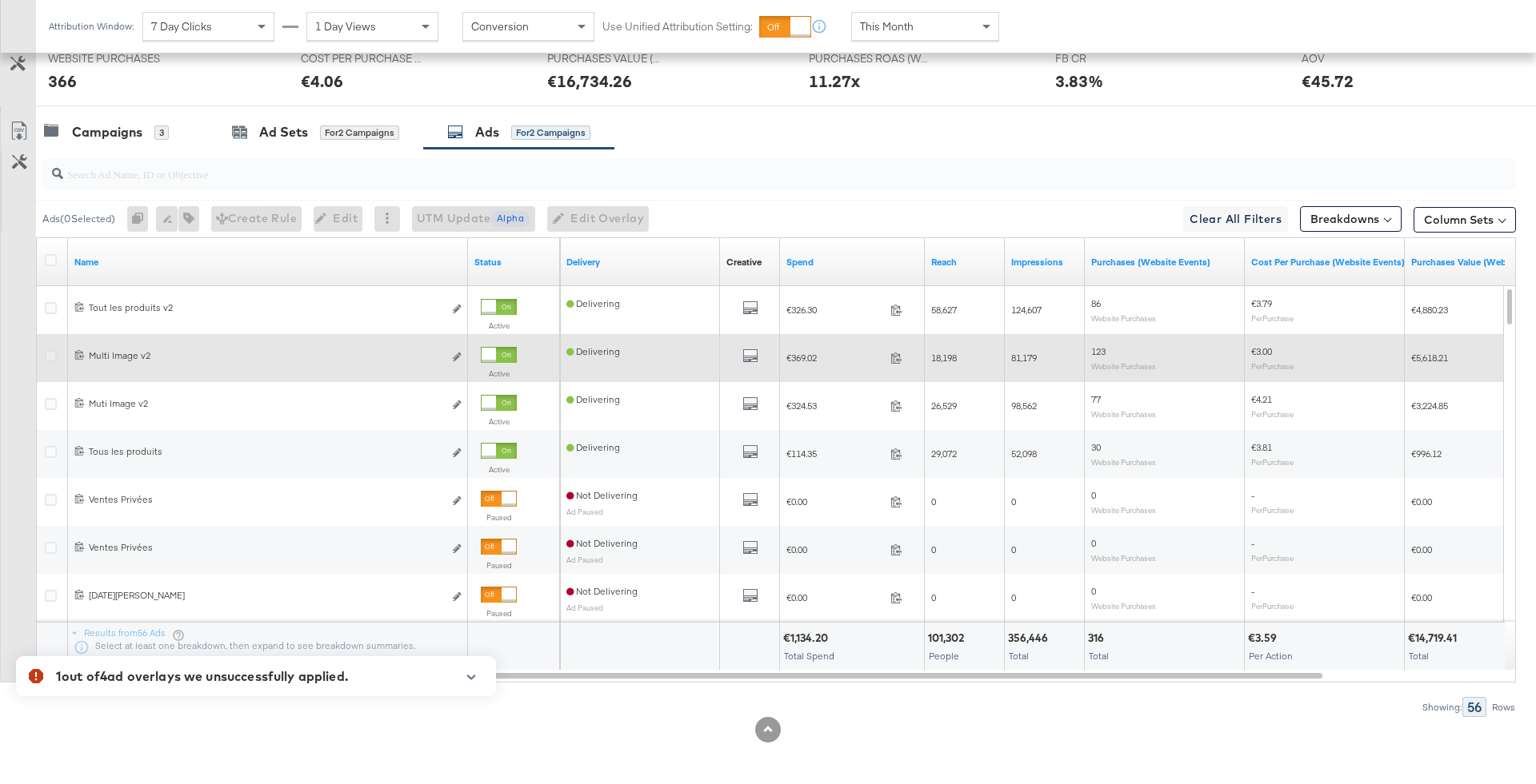
click at [48, 354] on icon at bounding box center [51, 355] width 12 height 12
click at [0, 0] on input "checkbox" at bounding box center [0, 0] width 0 height 0
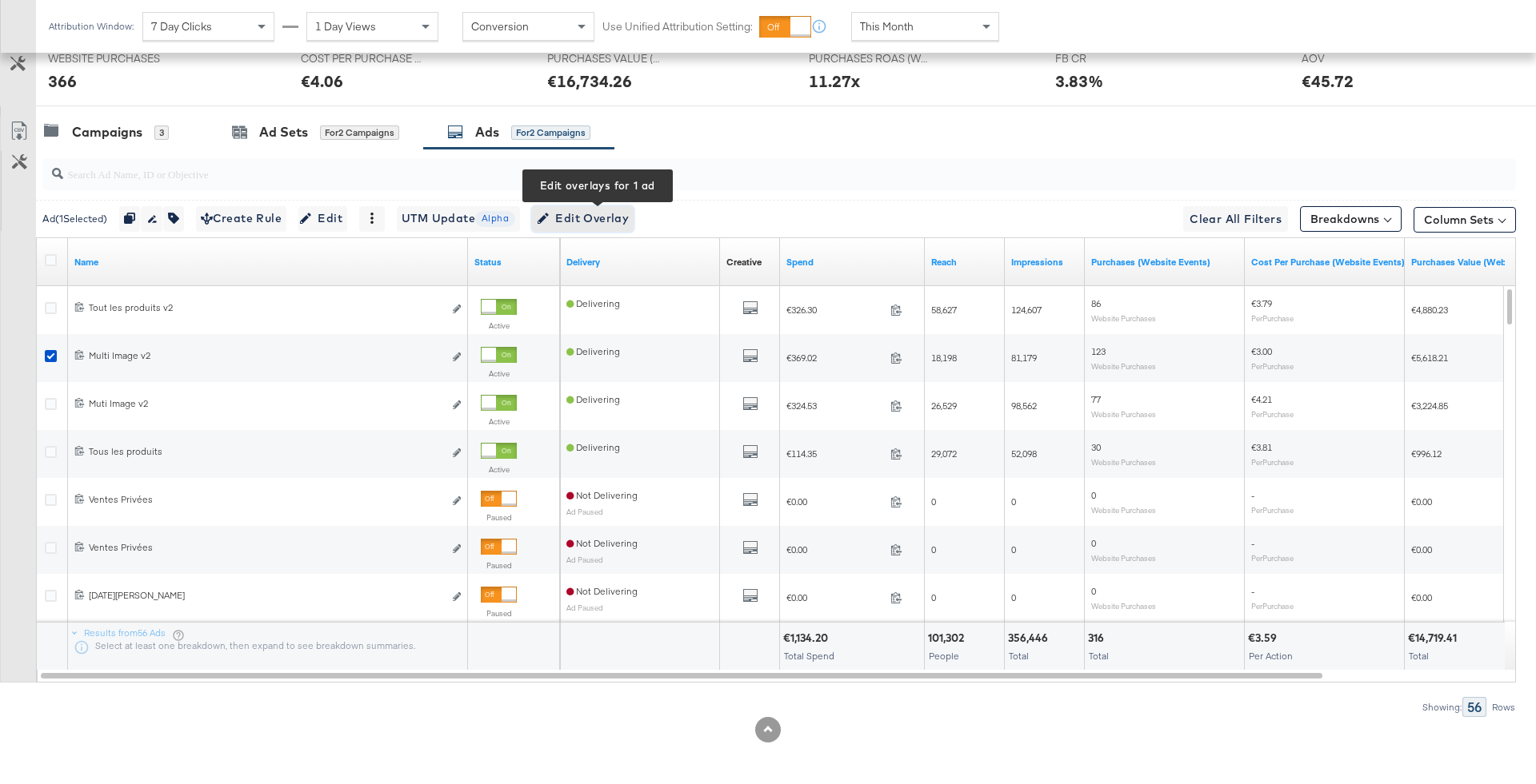
click at [597, 212] on span "Edit Overlay Edit overlays for 1 ad" at bounding box center [583, 218] width 92 height 20
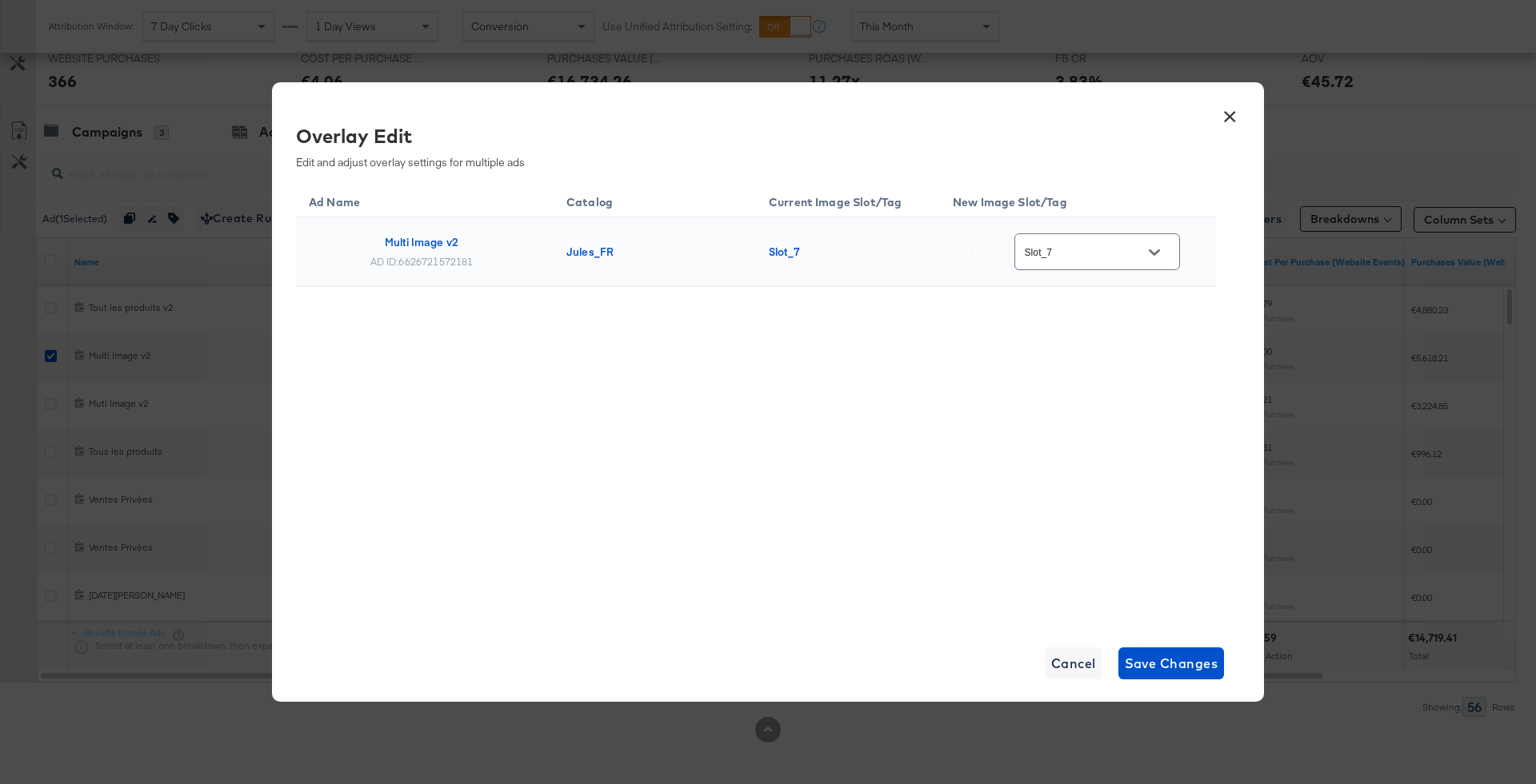
click at [1231, 117] on button "×" at bounding box center [1229, 113] width 29 height 29
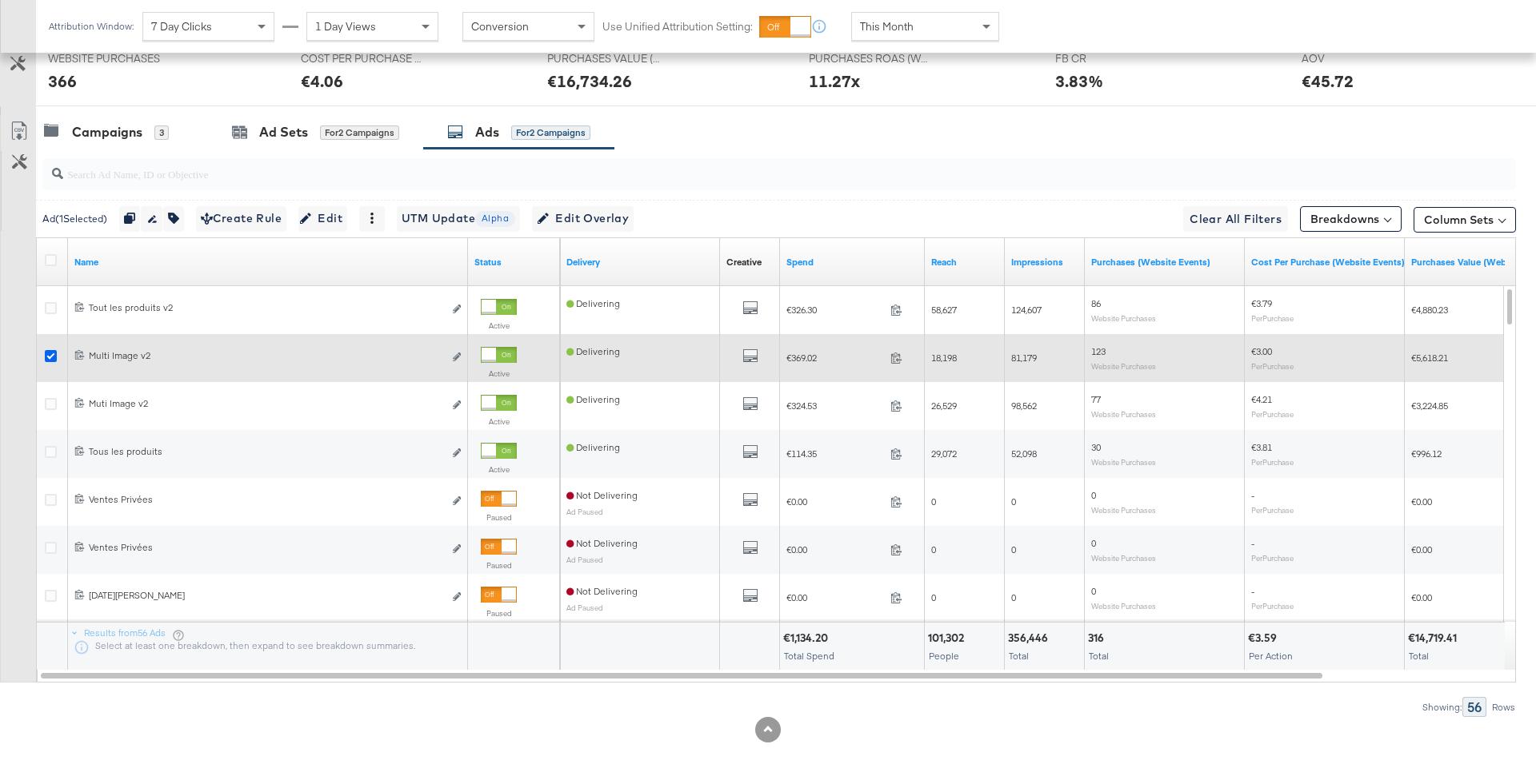
click at [50, 350] on icon at bounding box center [51, 355] width 12 height 12
click at [0, 0] on input "checkbox" at bounding box center [0, 0] width 0 height 0
click at [80, 355] on icon at bounding box center [79, 354] width 10 height 10
click at [81, 353] on icon at bounding box center [79, 354] width 8 height 9
click at [458, 353] on icon "link" at bounding box center [456, 356] width 8 height 8
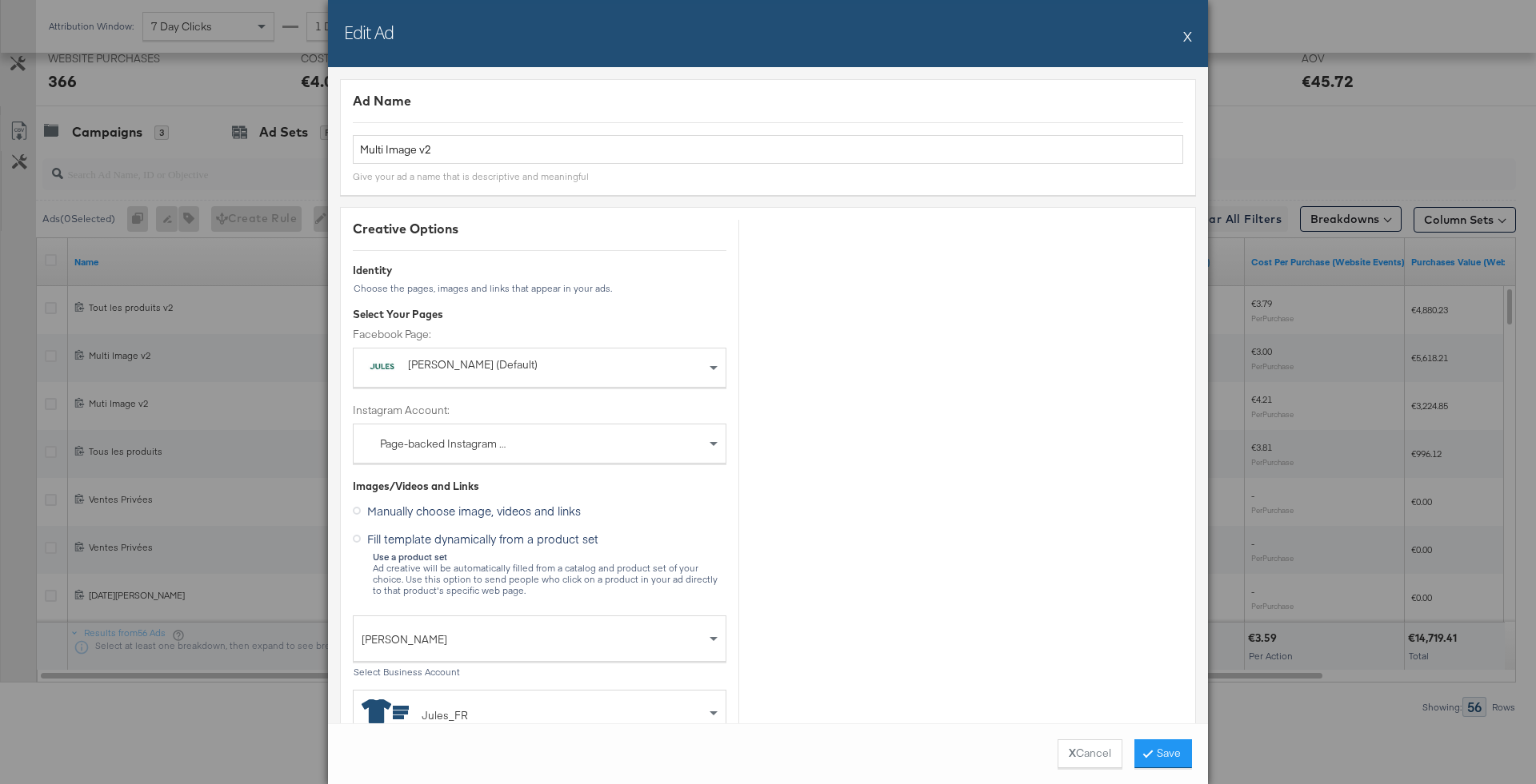
click at [575, 444] on div "Page-backed Instagram Account" at bounding box center [539, 444] width 372 height 39
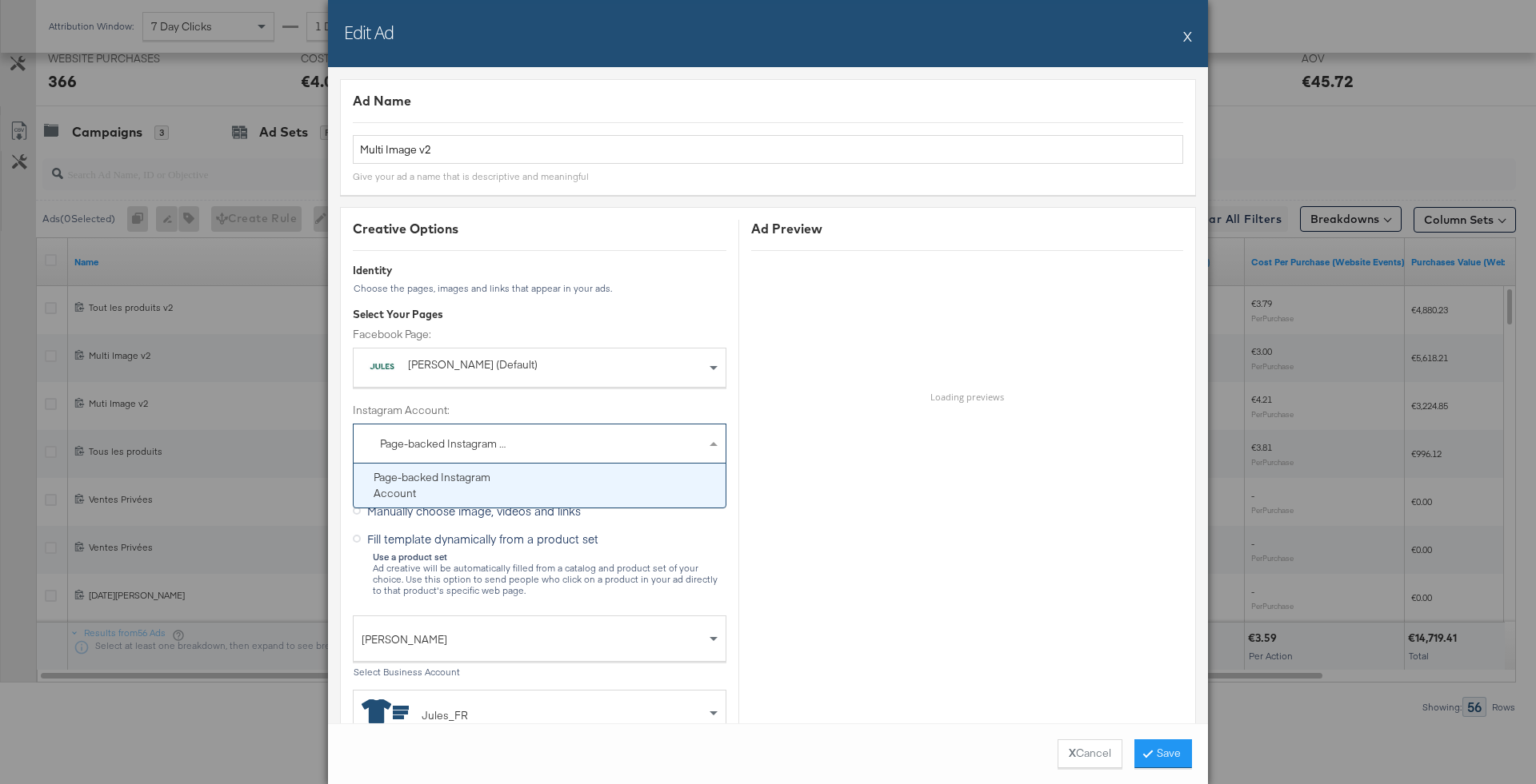
click at [581, 379] on div "[PERSON_NAME] (Default)" at bounding box center [540, 368] width 344 height 30
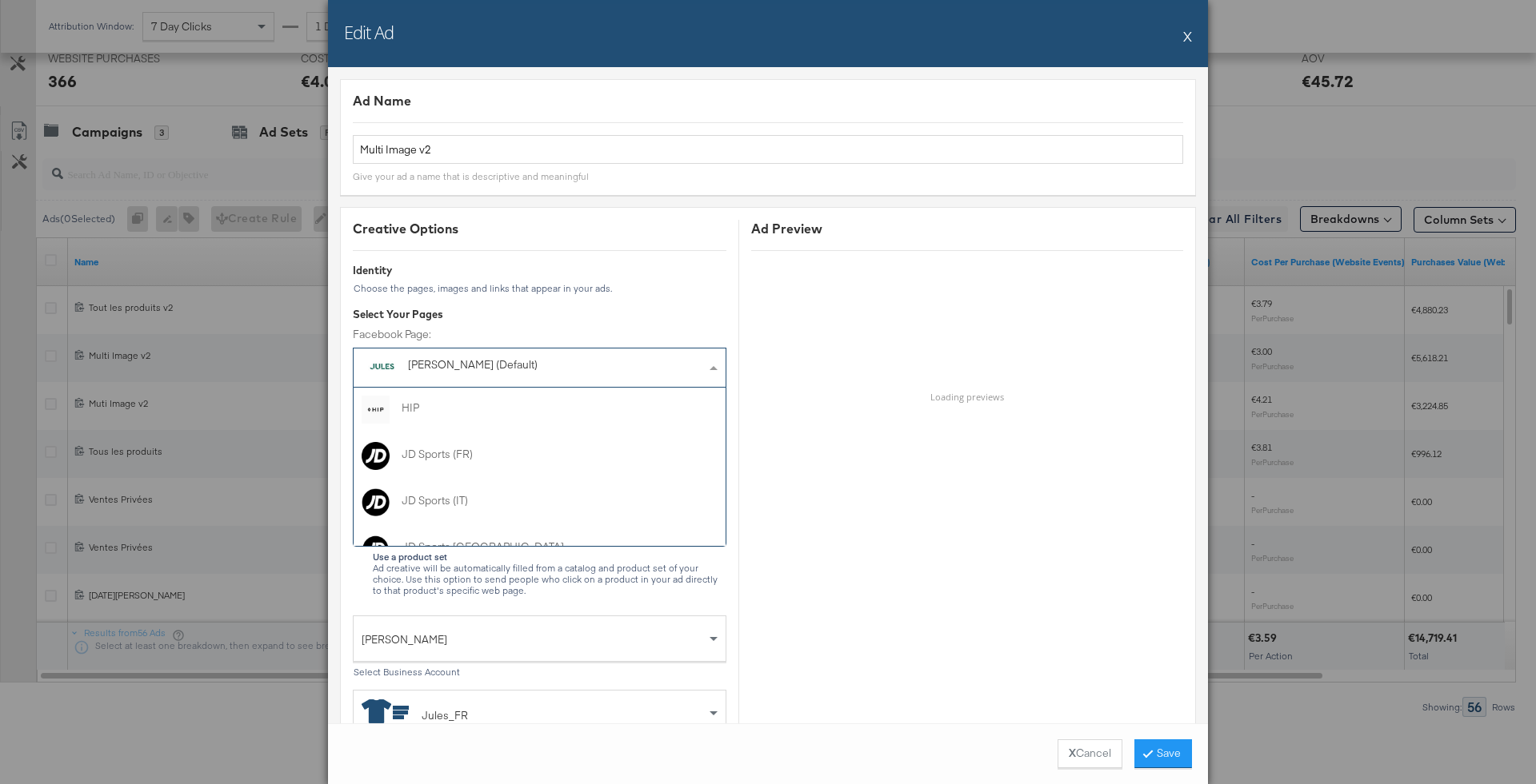
scroll to position [1065, 0]
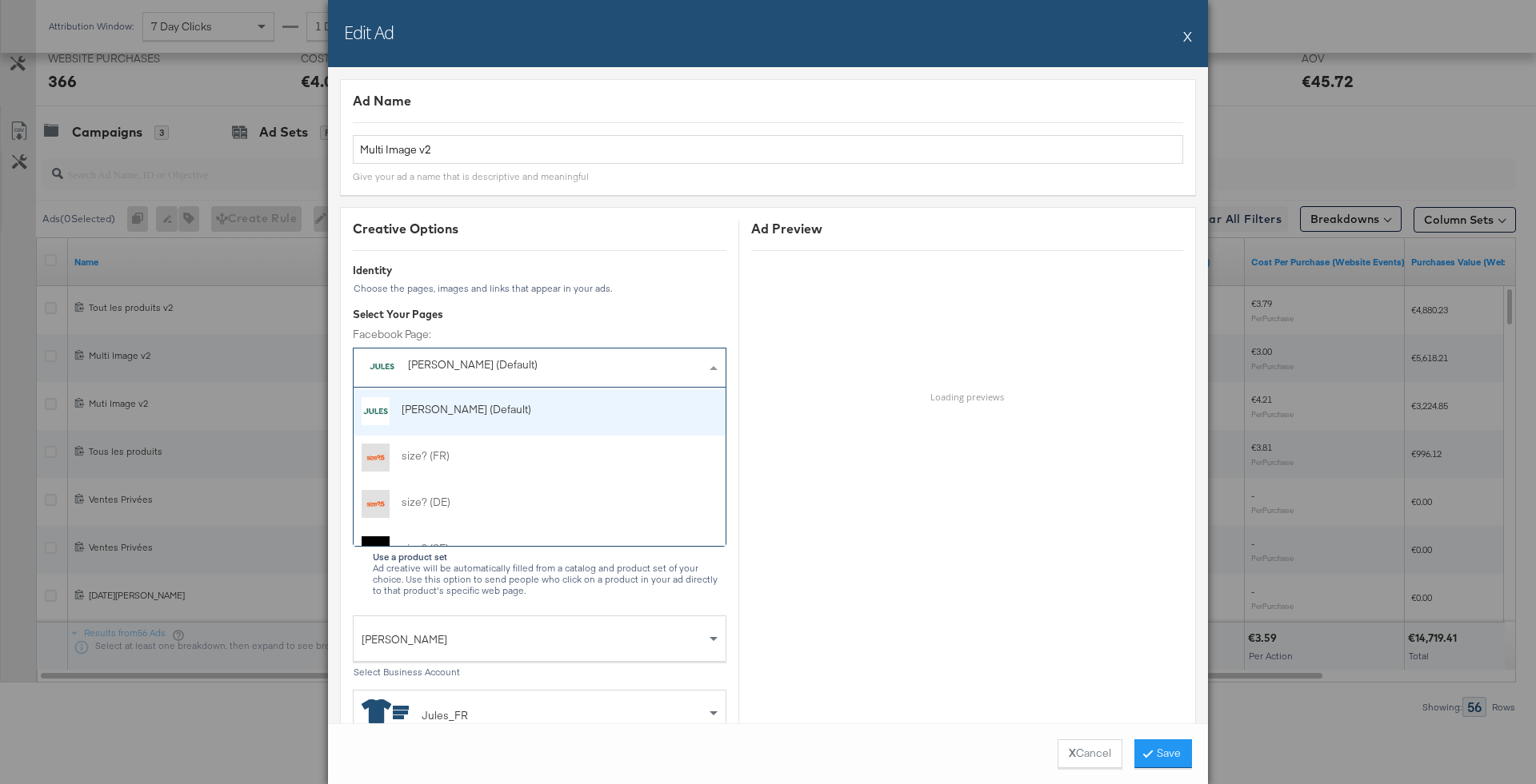
click at [648, 323] on div "Select Your Pages Facebook Page: [PERSON_NAME] (Default) HIP JD Sports (FR) JD …" at bounding box center [539, 393] width 373 height 172
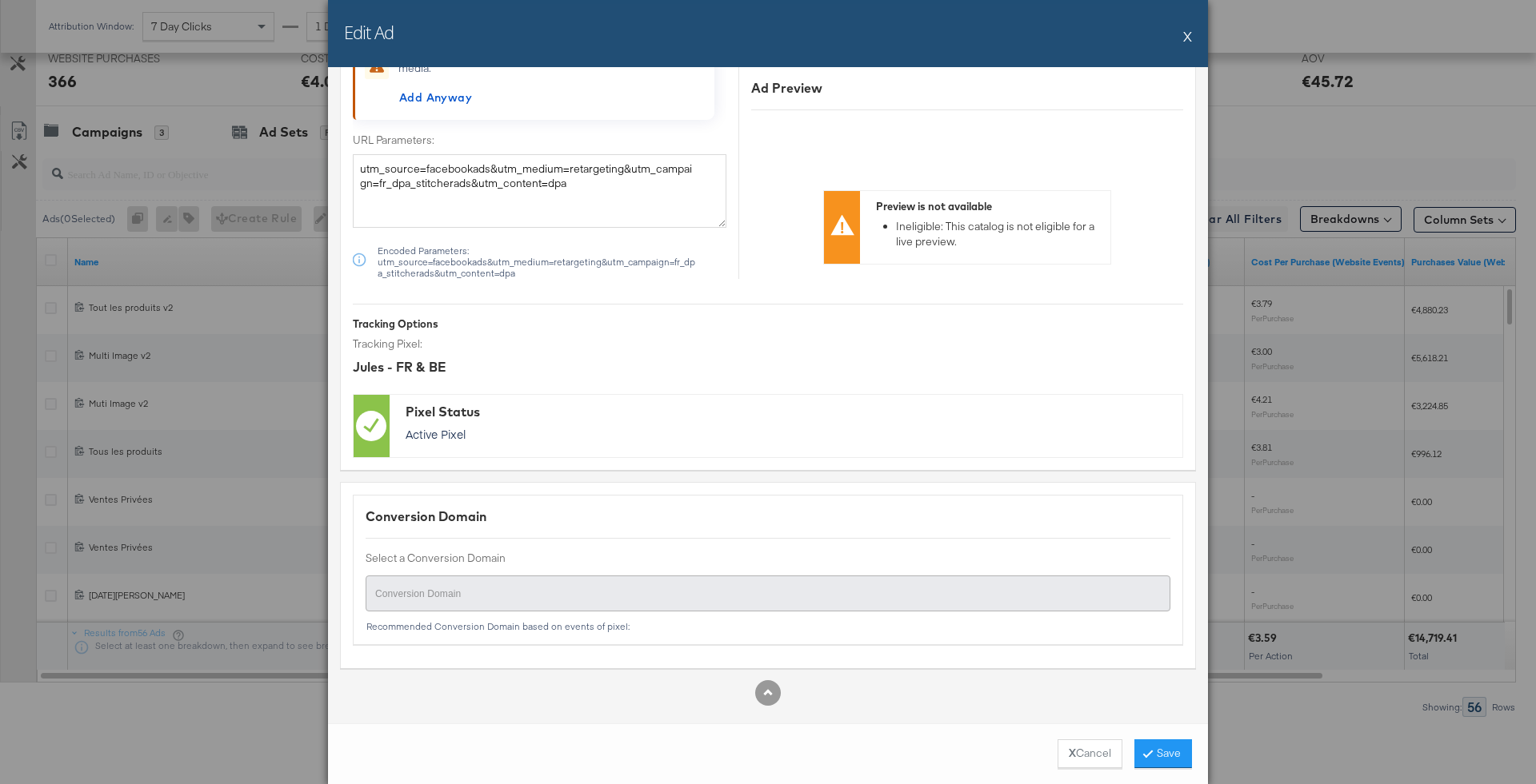
scroll to position [1666, 0]
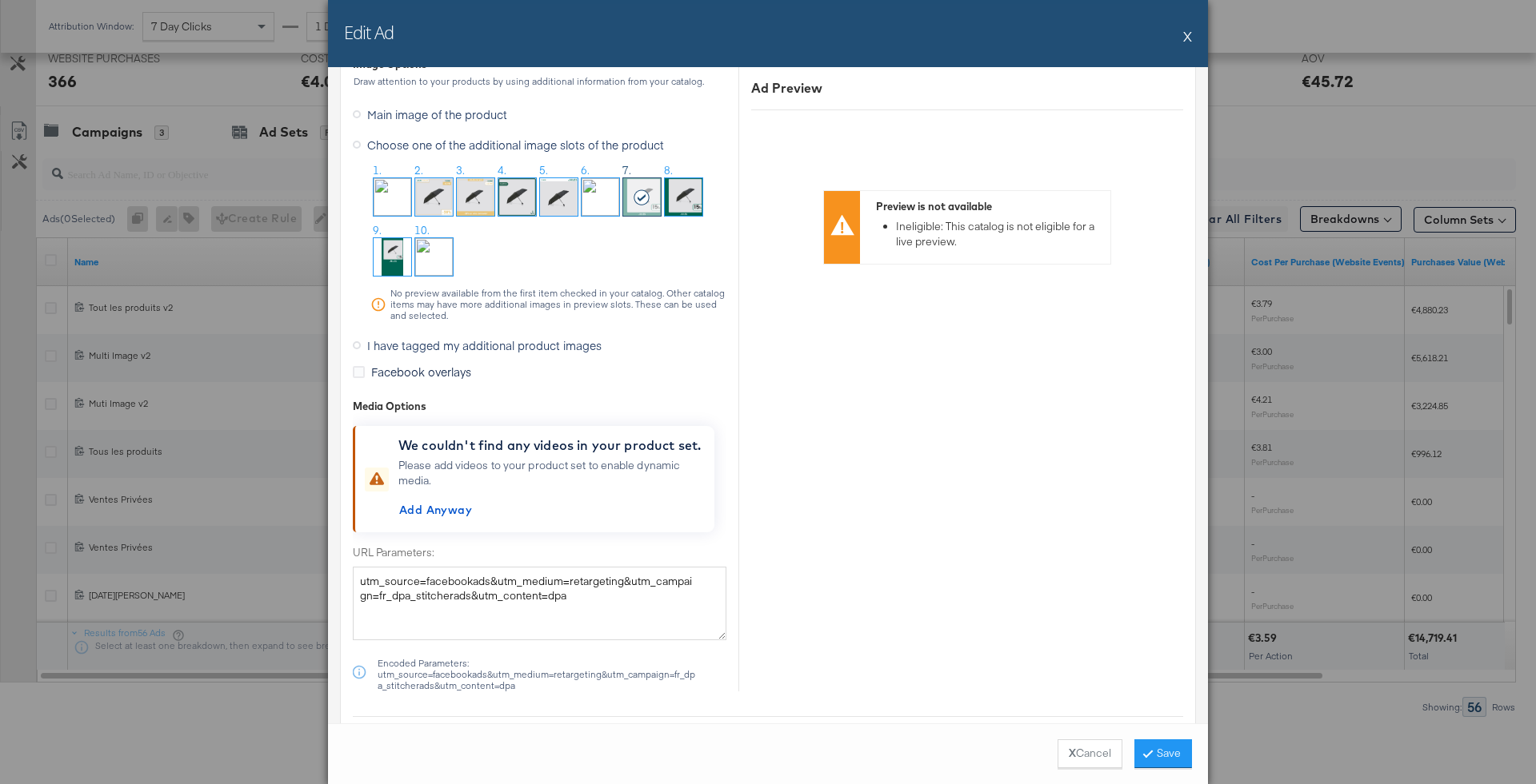
click at [438, 349] on label "I have tagged my additional product images" at bounding box center [480, 346] width 255 height 24
click at [0, 0] on input "I have tagged my additional product images" at bounding box center [0, 0] width 0 height 0
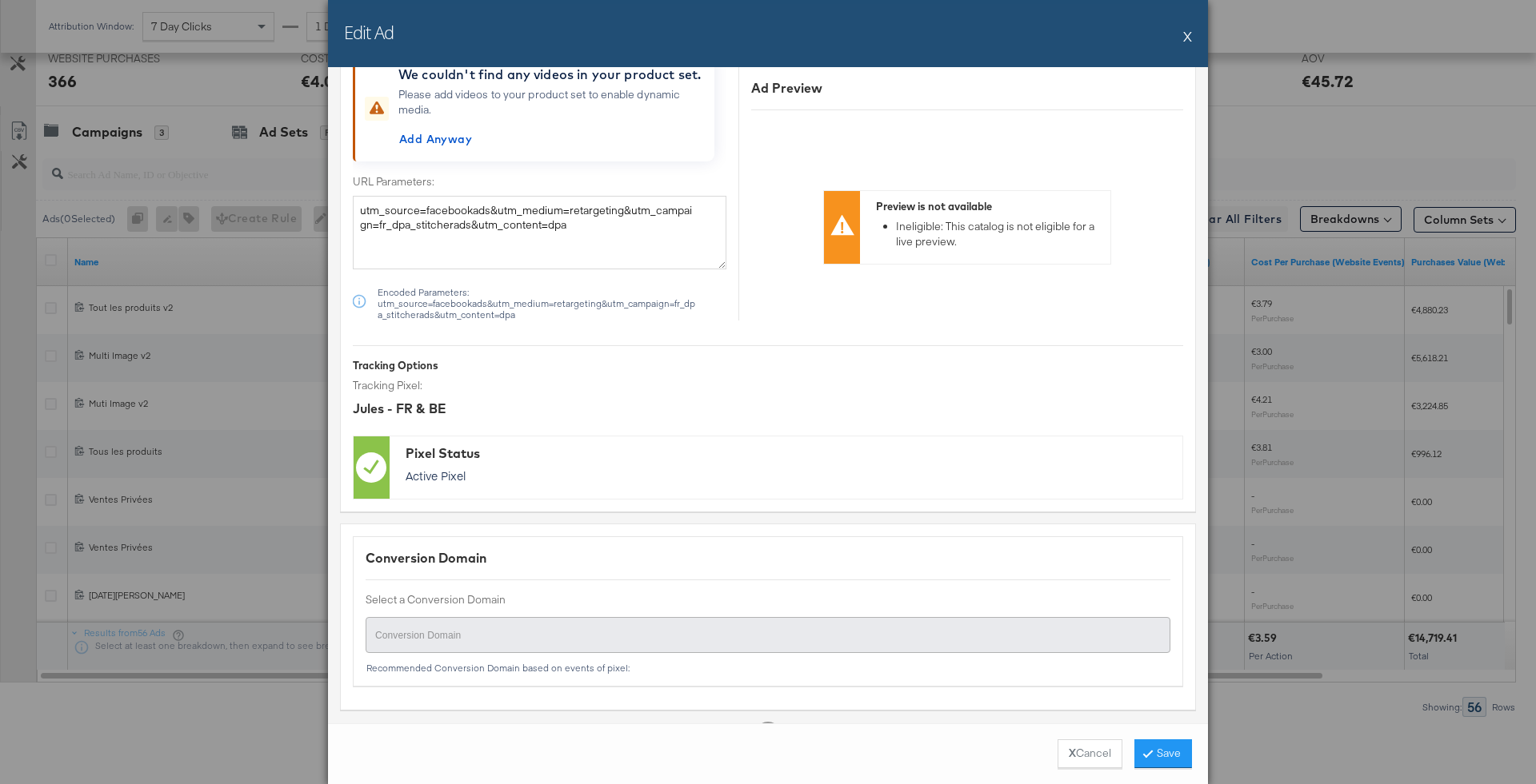
scroll to position [1437, 0]
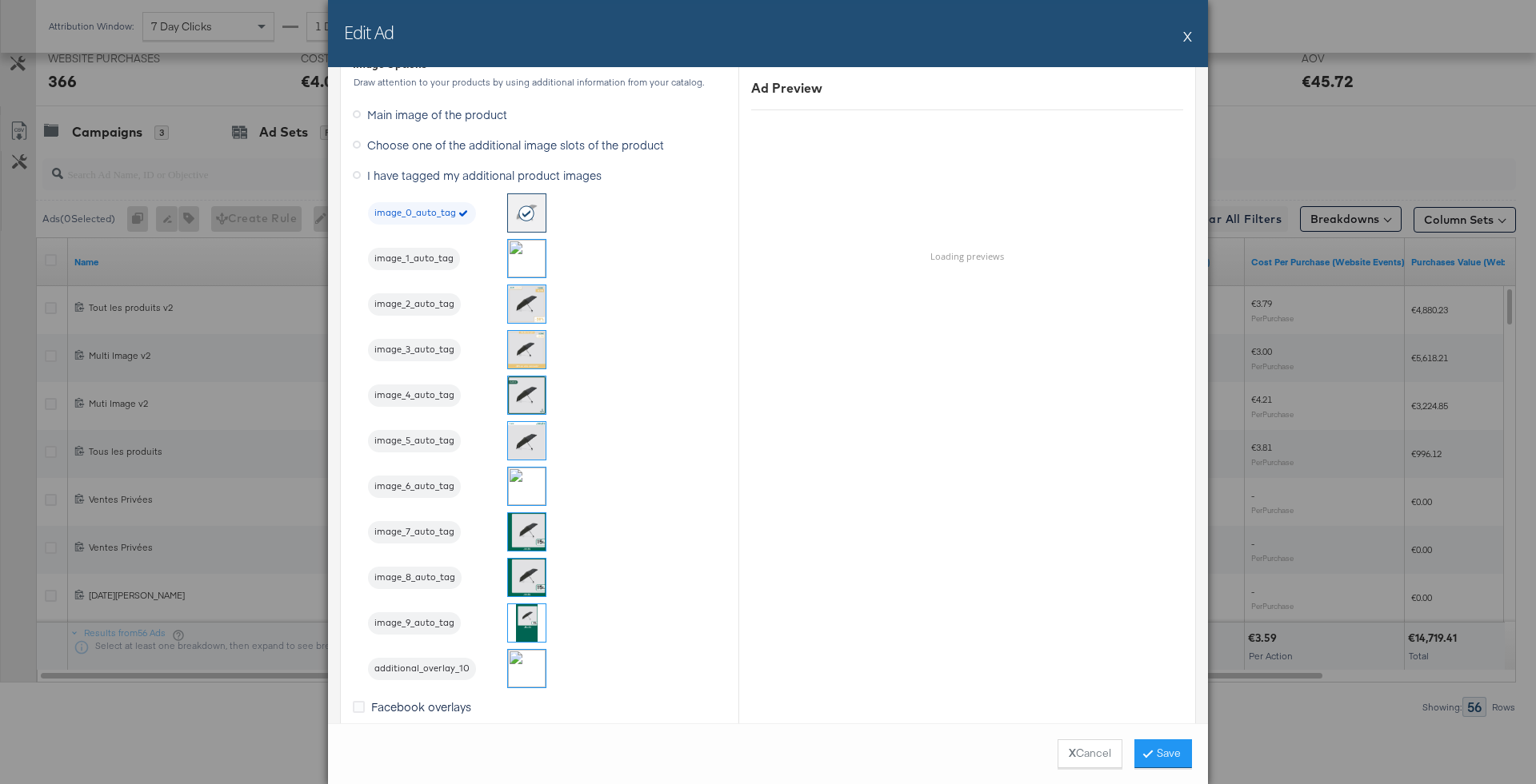
click at [538, 545] on img at bounding box center [527, 532] width 38 height 38
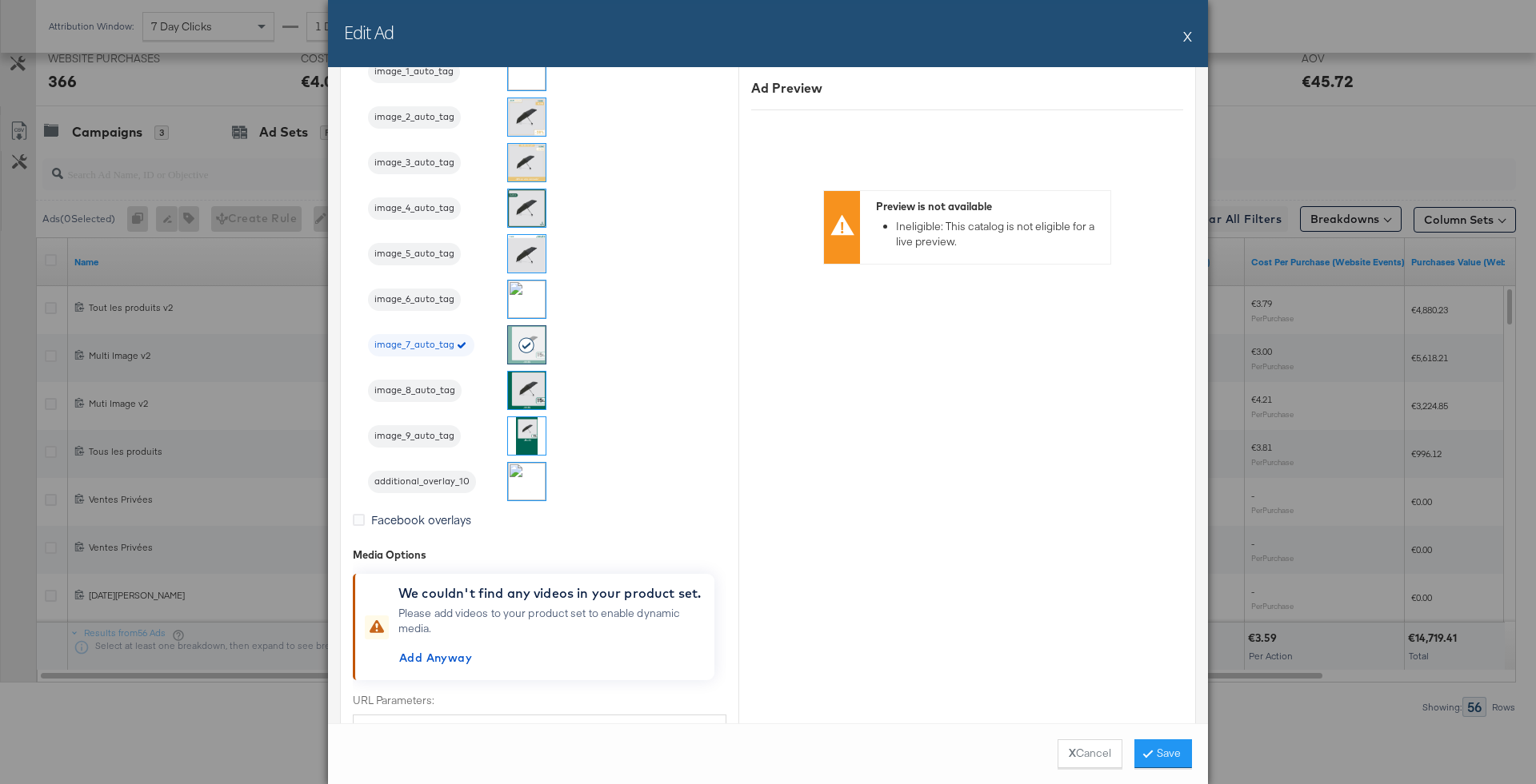
scroll to position [2185, 0]
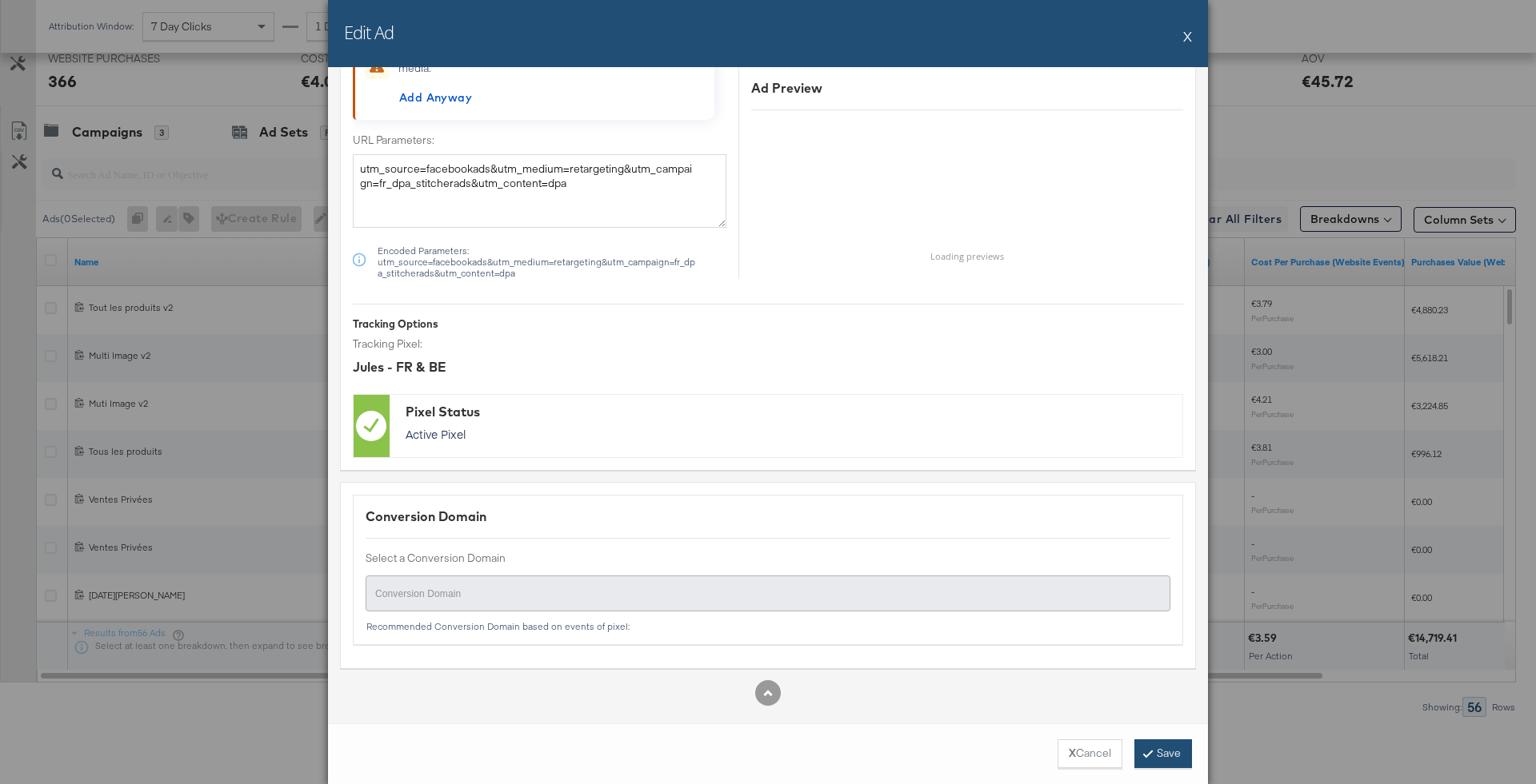
click at [1157, 746] on button "Save" at bounding box center [1163, 754] width 57 height 29
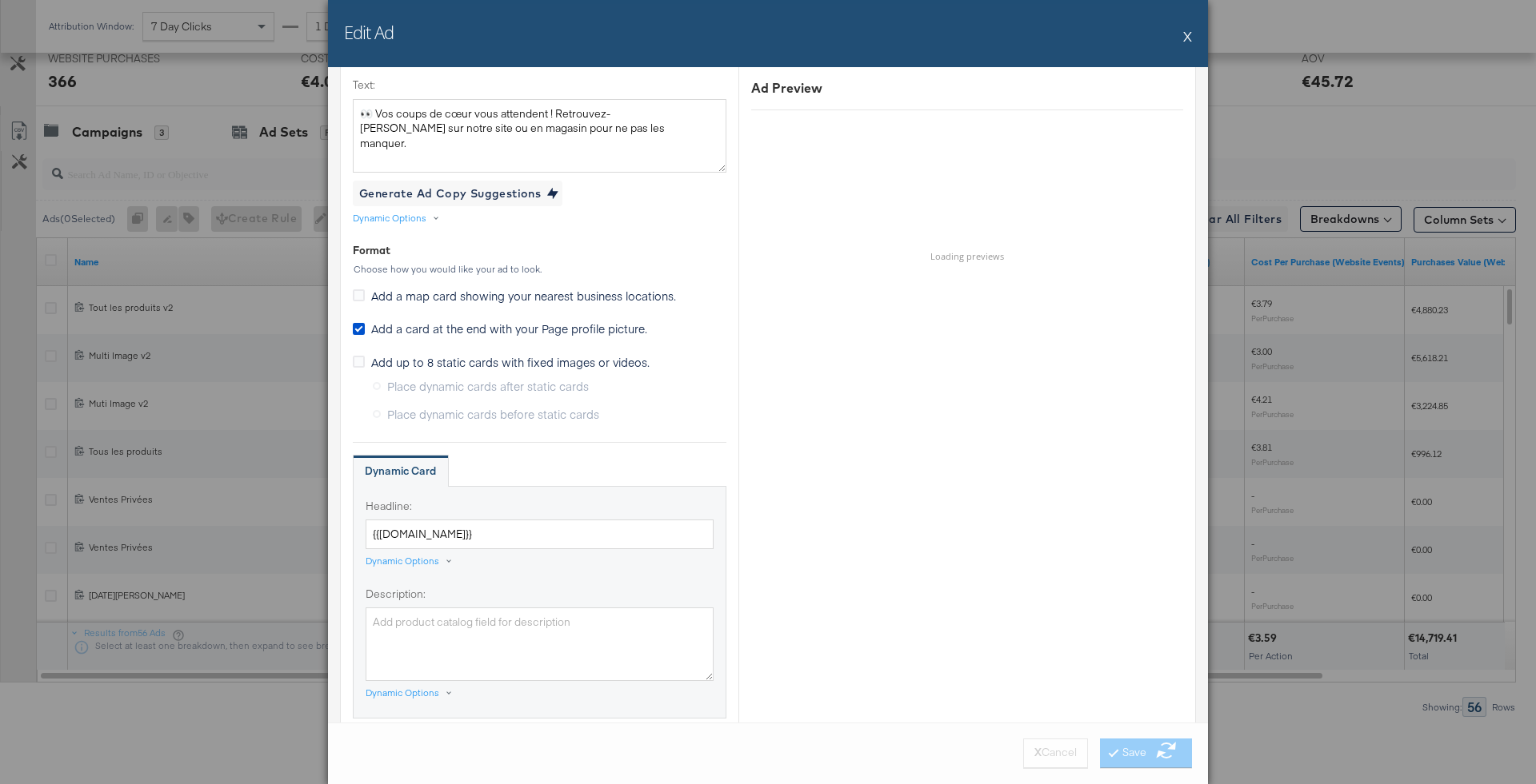
scroll to position [0, 0]
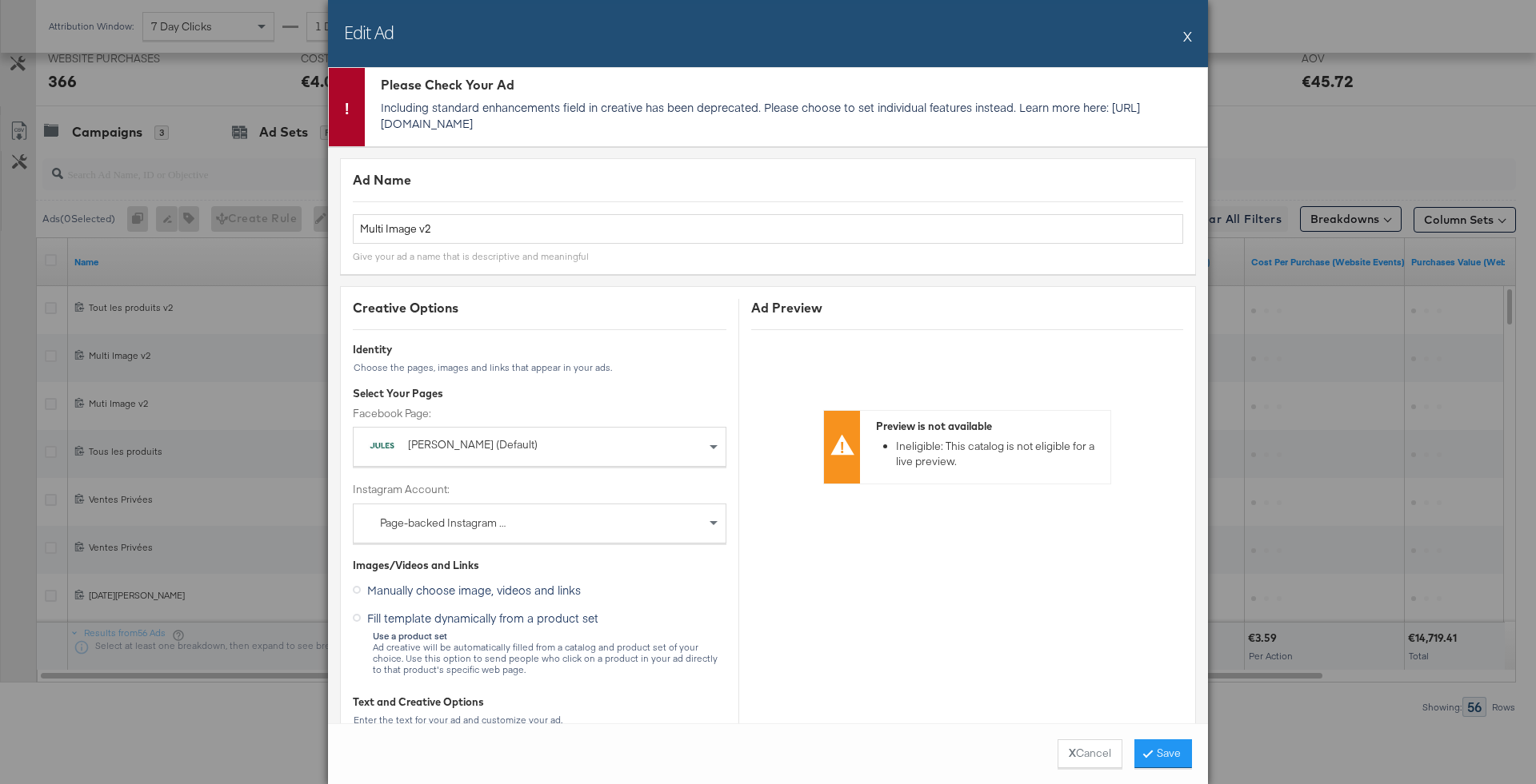
click at [1183, 42] on button "X" at bounding box center [1187, 36] width 8 height 32
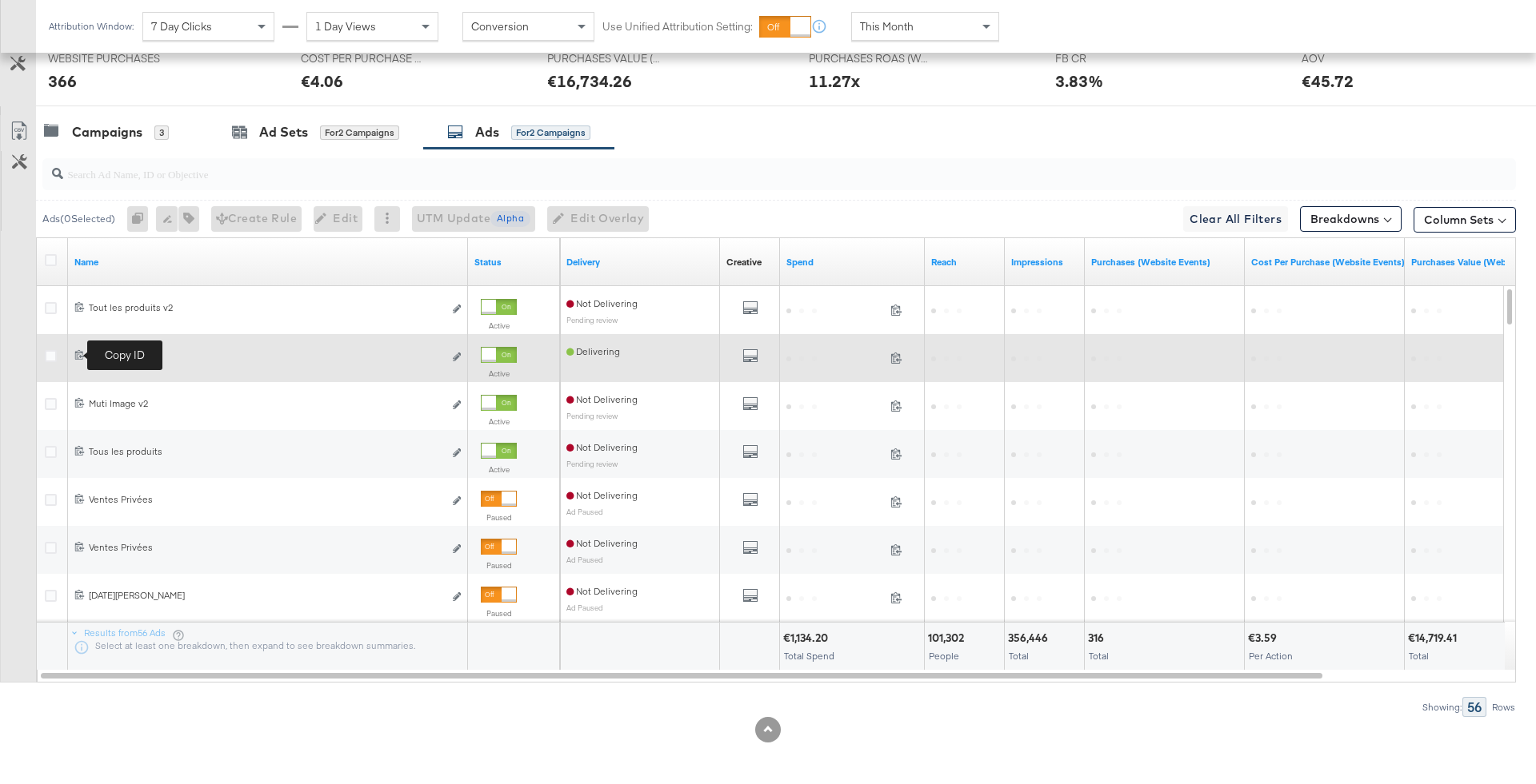
click at [82, 353] on icon at bounding box center [79, 354] width 10 height 10
